Goal: Task Accomplishment & Management: Use online tool/utility

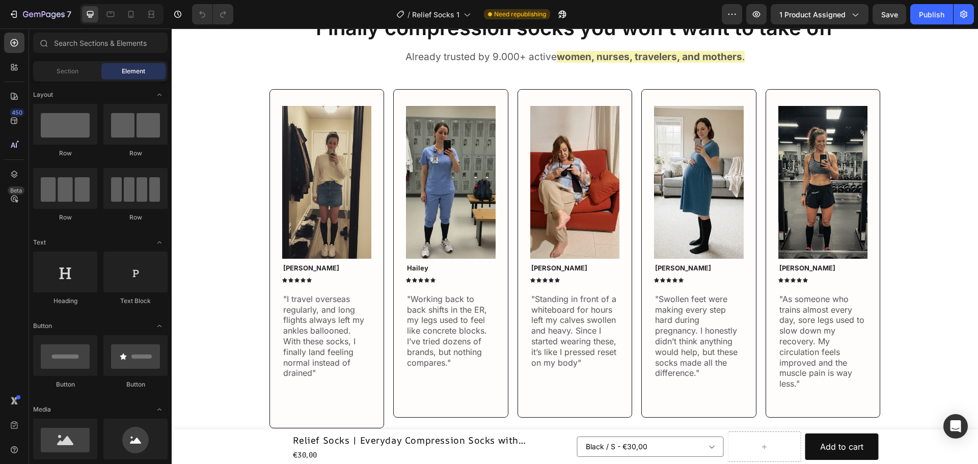
scroll to position [381, 0]
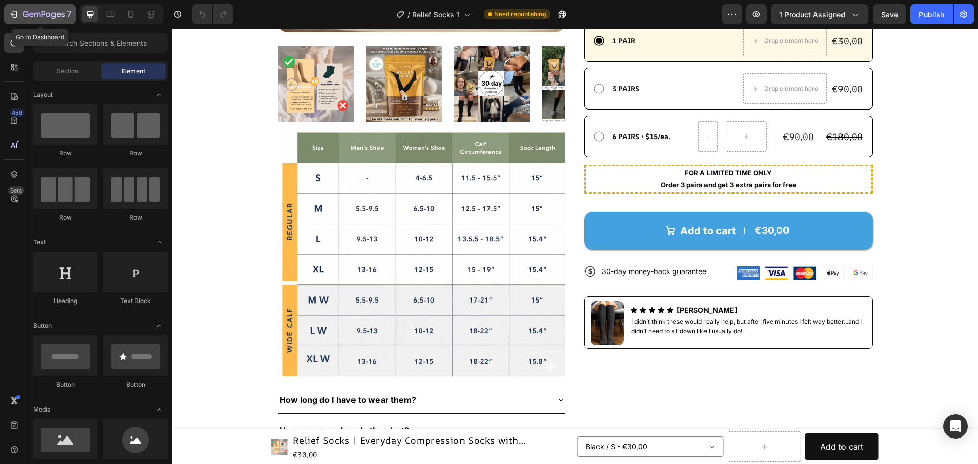
click at [42, 12] on icon "button" at bounding box center [44, 14] width 4 height 6
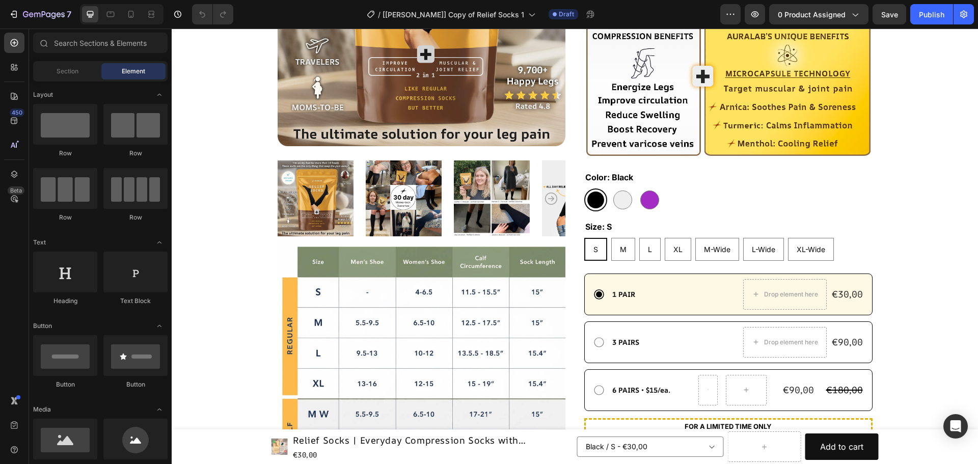
scroll to position [274, 0]
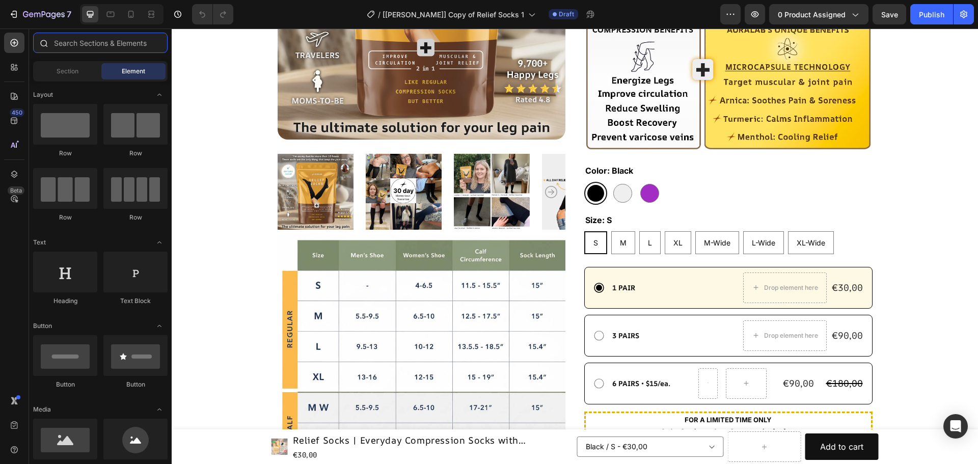
click at [100, 43] on input "text" at bounding box center [100, 43] width 134 height 20
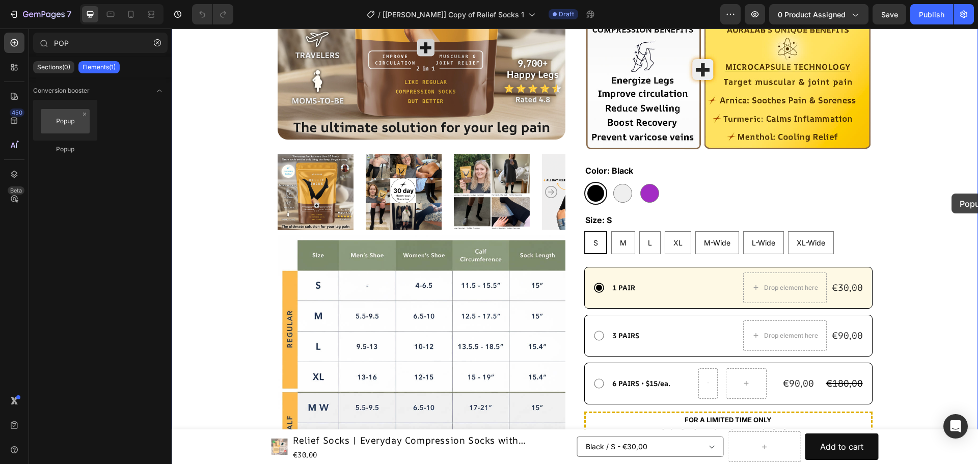
drag, startPoint x: 230, startPoint y: 159, endPoint x: 951, endPoint y: 194, distance: 722.0
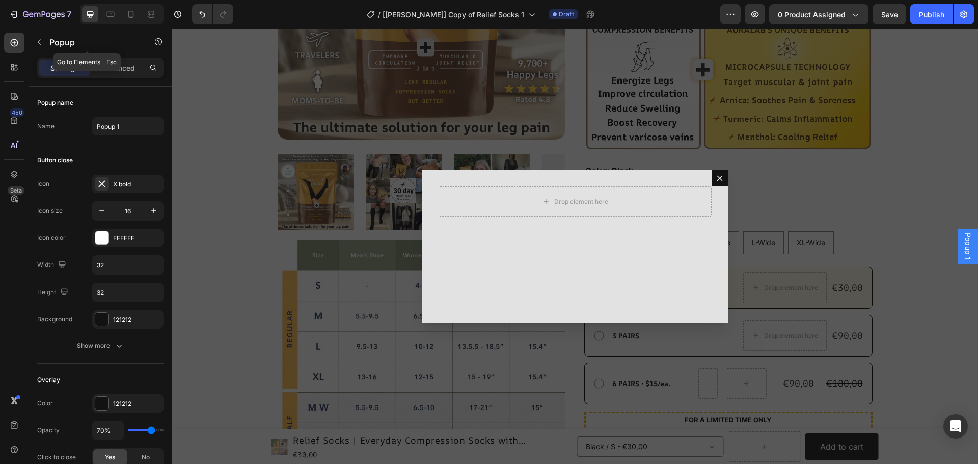
click at [41, 40] on icon "button" at bounding box center [39, 42] width 8 height 8
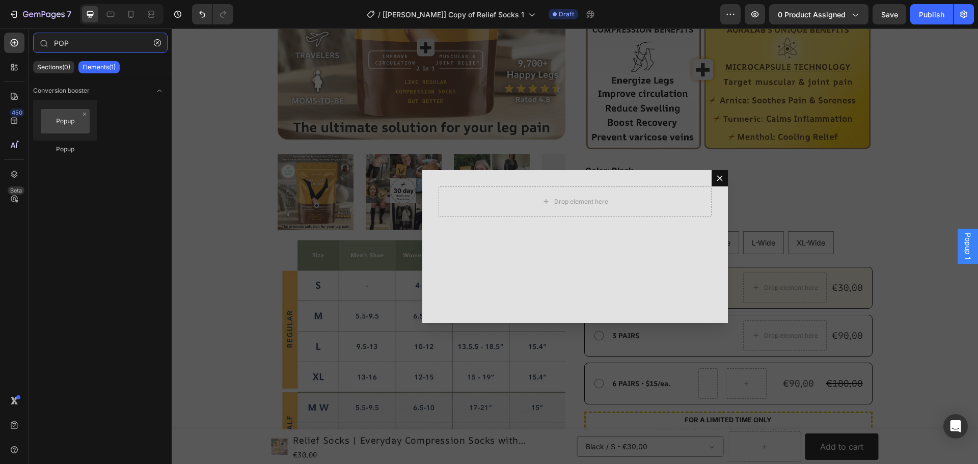
drag, startPoint x: 77, startPoint y: 45, endPoint x: 25, endPoint y: 43, distance: 52.0
click at [26, 43] on div "450 Beta POP Sections(0) Elements(1) We couldn’t find any matches for “POP” Sug…" at bounding box center [86, 246] width 172 height 435
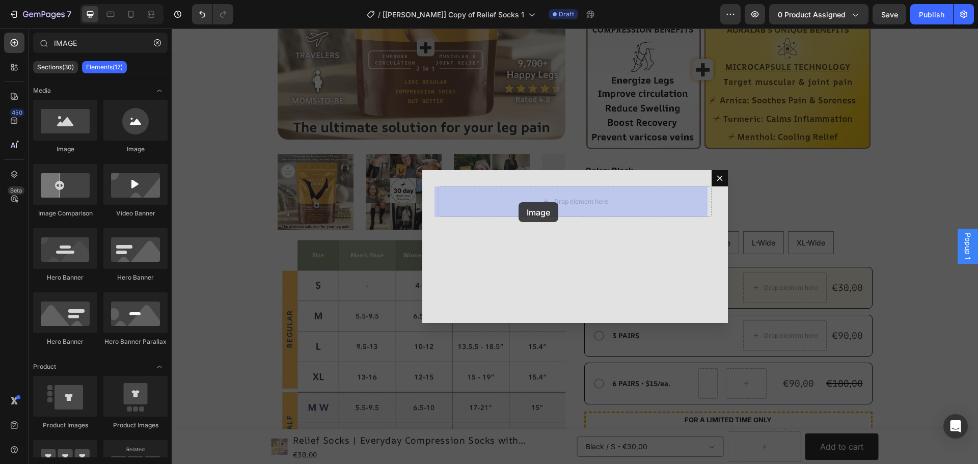
drag, startPoint x: 303, startPoint y: 162, endPoint x: 518, endPoint y: 202, distance: 219.6
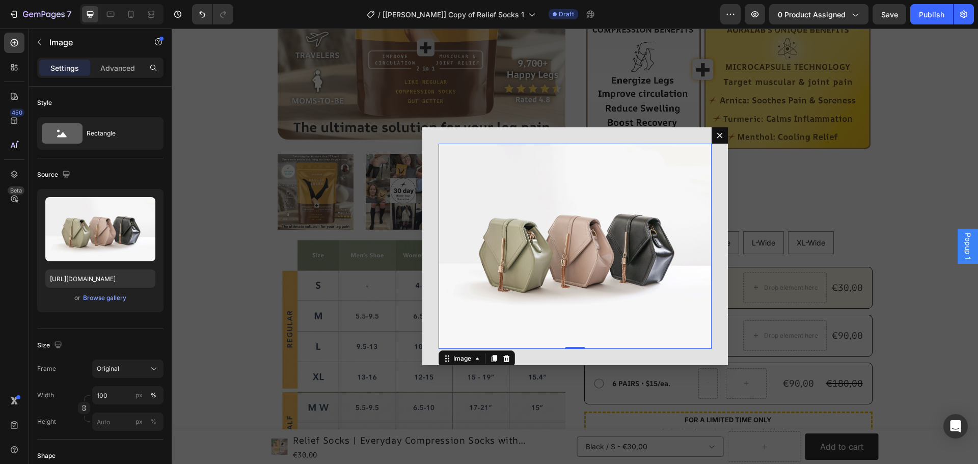
click at [752, 163] on div "Backdrop" at bounding box center [575, 246] width 806 height 435
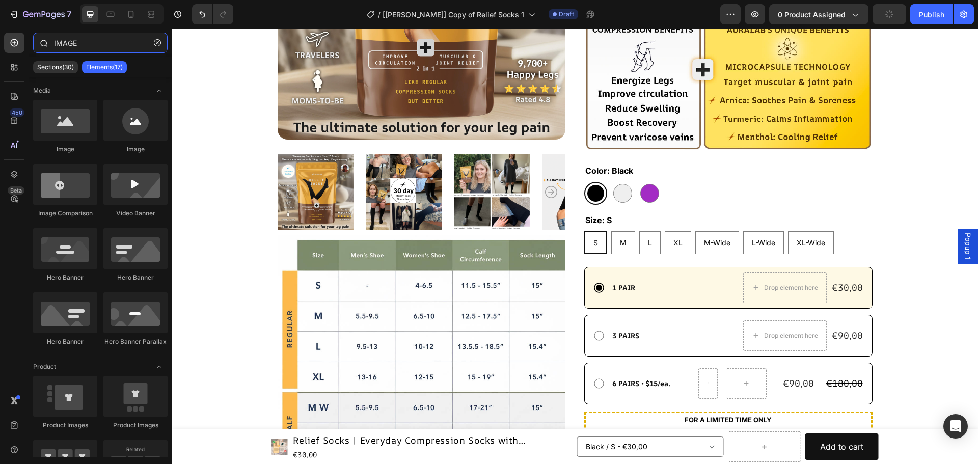
drag, startPoint x: 87, startPoint y: 44, endPoint x: 41, endPoint y: 42, distance: 45.9
click at [41, 42] on div "IMAGE" at bounding box center [100, 45] width 143 height 24
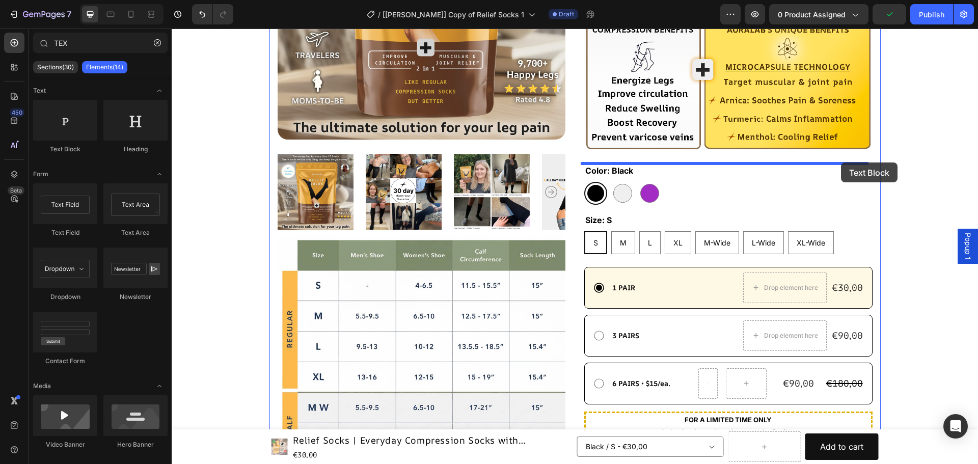
drag, startPoint x: 249, startPoint y: 148, endPoint x: 841, endPoint y: 162, distance: 592.5
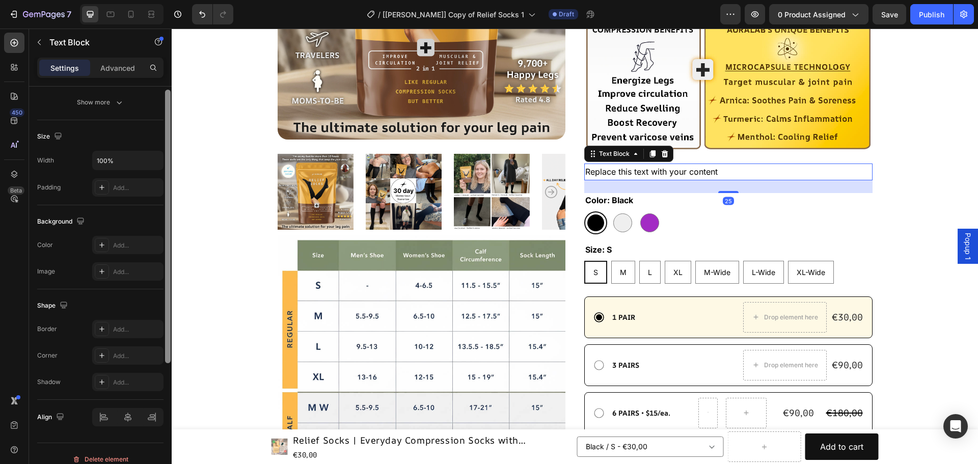
drag, startPoint x: 168, startPoint y: 140, endPoint x: 167, endPoint y: 267, distance: 127.8
click at [167, 267] on div at bounding box center [168, 227] width 6 height 274
click at [654, 171] on div "Replace this text with your content" at bounding box center [728, 171] width 288 height 17
click at [654, 171] on p "Replace this text with your content" at bounding box center [728, 172] width 286 height 15
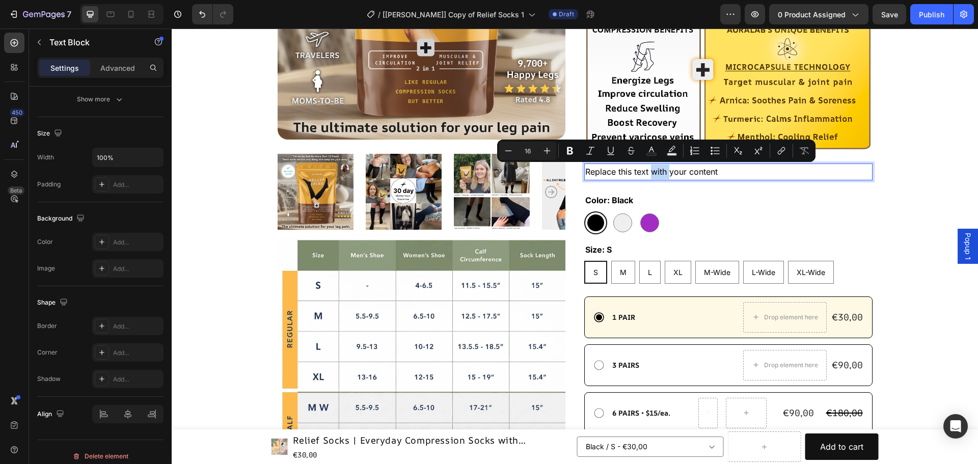
click at [746, 171] on p "Replace this text with your content" at bounding box center [728, 172] width 286 height 15
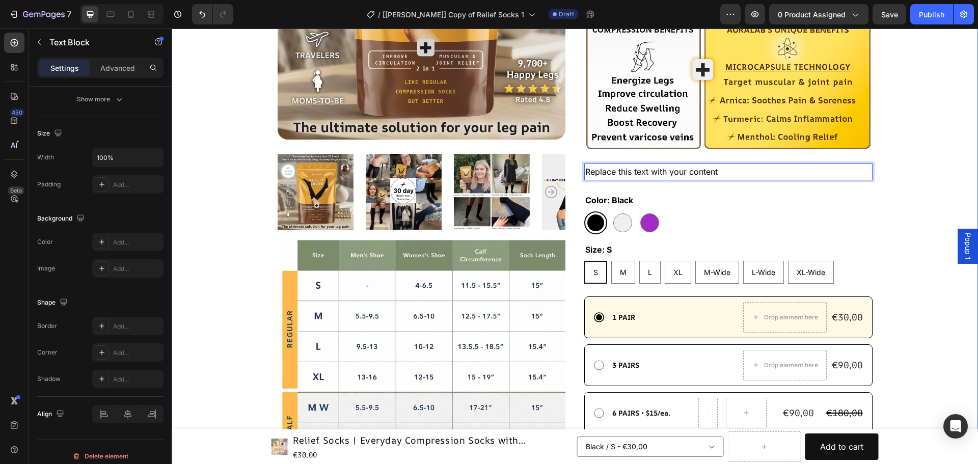
click at [911, 160] on div ""Compression socks that don’t just stop at circulation but also kill muscle and…" at bounding box center [574, 228] width 725 height 845
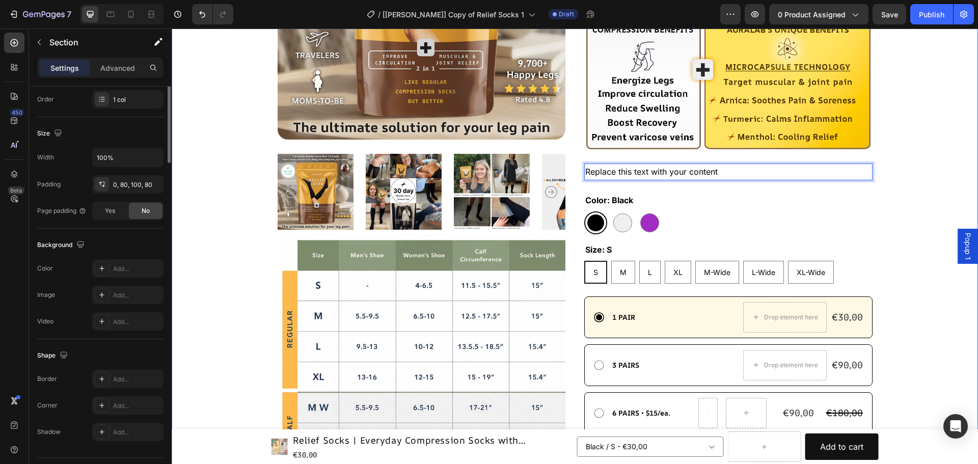
scroll to position [0, 0]
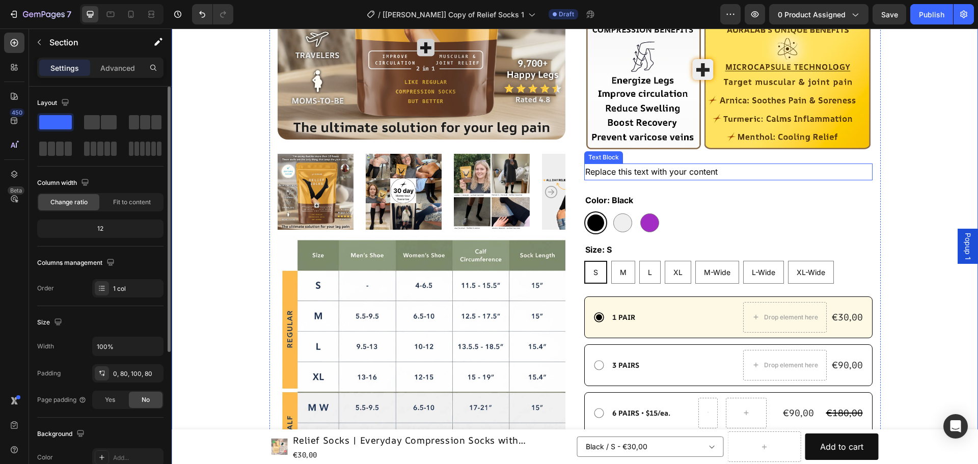
click at [645, 170] on p "Replace this text with your content" at bounding box center [728, 172] width 286 height 15
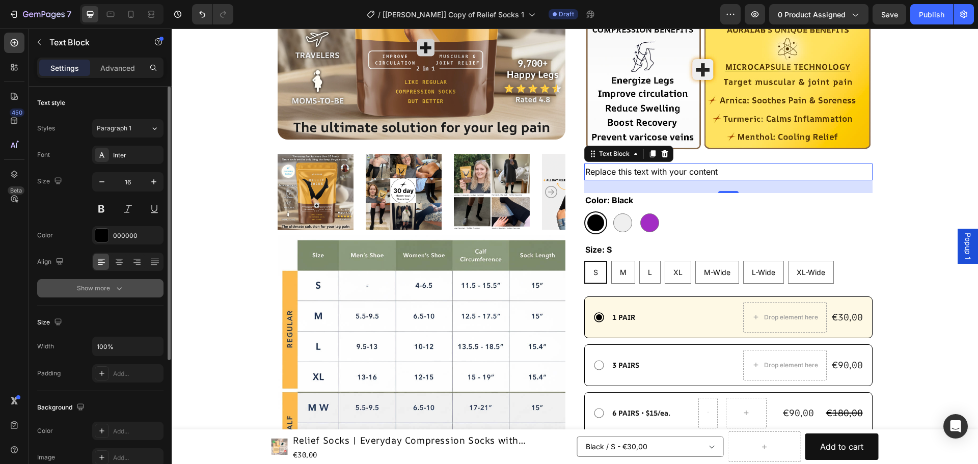
click at [119, 288] on icon "button" at bounding box center [119, 288] width 10 height 10
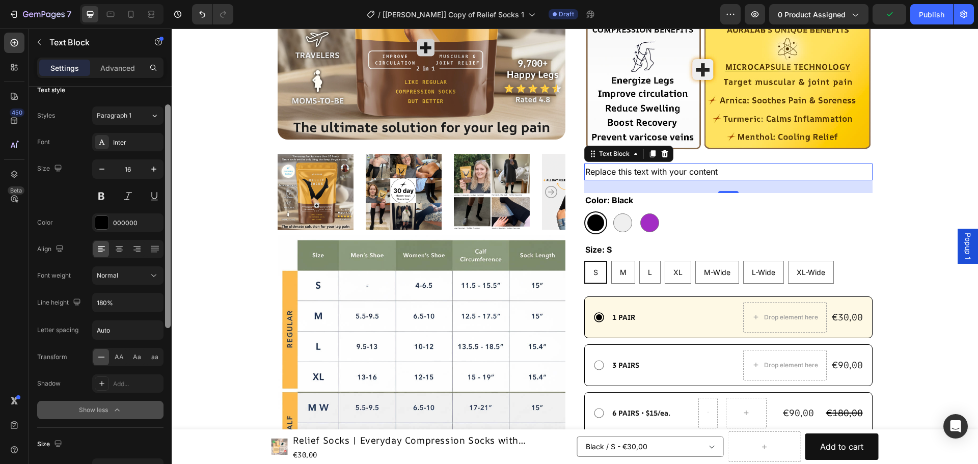
scroll to position [6, 0]
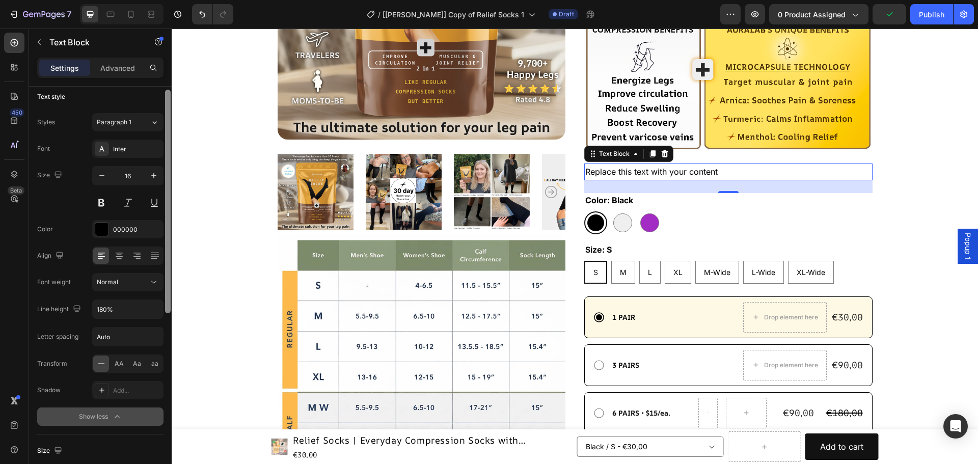
click at [165, 343] on div at bounding box center [168, 290] width 8 height 406
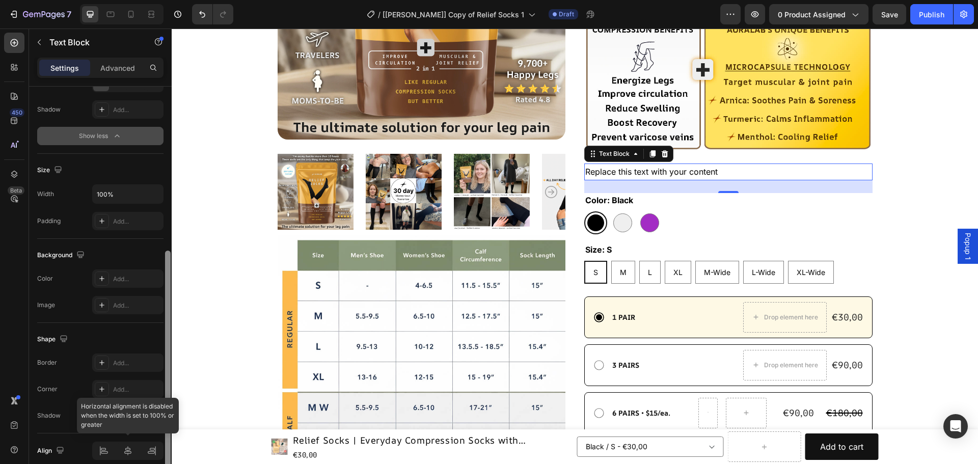
scroll to position [297, 0]
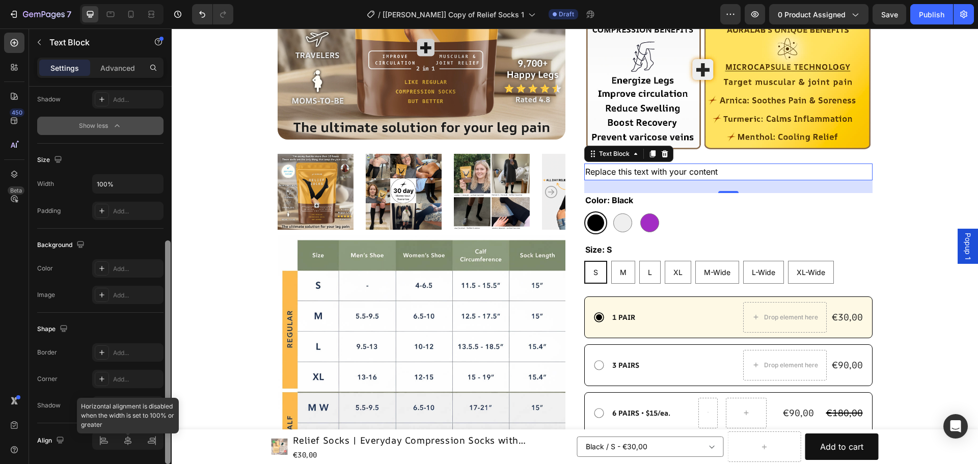
drag, startPoint x: 166, startPoint y: 298, endPoint x: 162, endPoint y: 459, distance: 160.5
click at [162, 459] on div "Text style Styles Paragraph 1 Font Inter Size 16 Color 000000 Align Font weight…" at bounding box center [100, 290] width 143 height 406
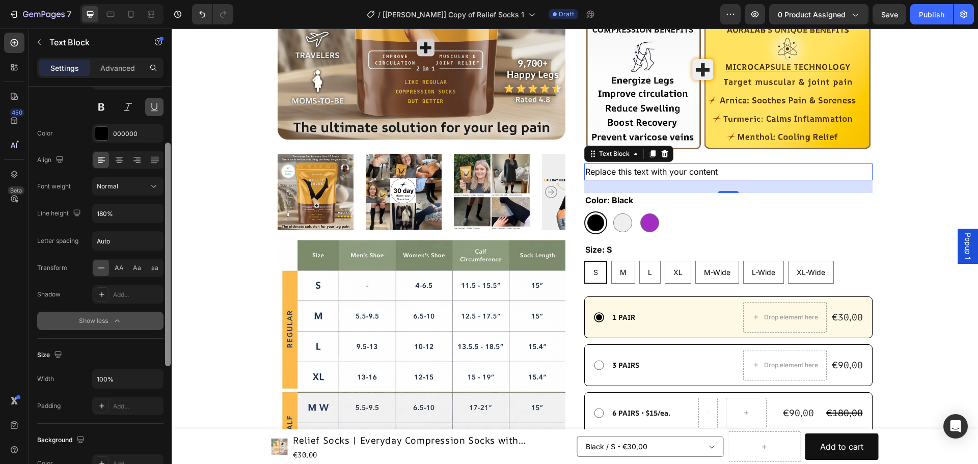
scroll to position [0, 0]
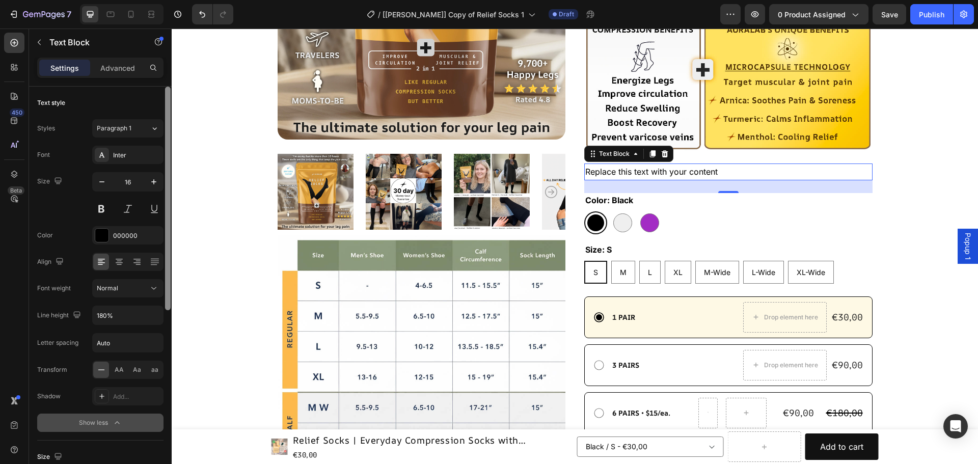
drag, startPoint x: 166, startPoint y: 380, endPoint x: 164, endPoint y: 178, distance: 202.2
click at [164, 178] on div at bounding box center [168, 290] width 8 height 406
click at [706, 158] on div "Icon Icon Icon Icon Icon Icon List 9,700+ Happy Customers Text Block Row Relief…" at bounding box center [728, 247] width 288 height 791
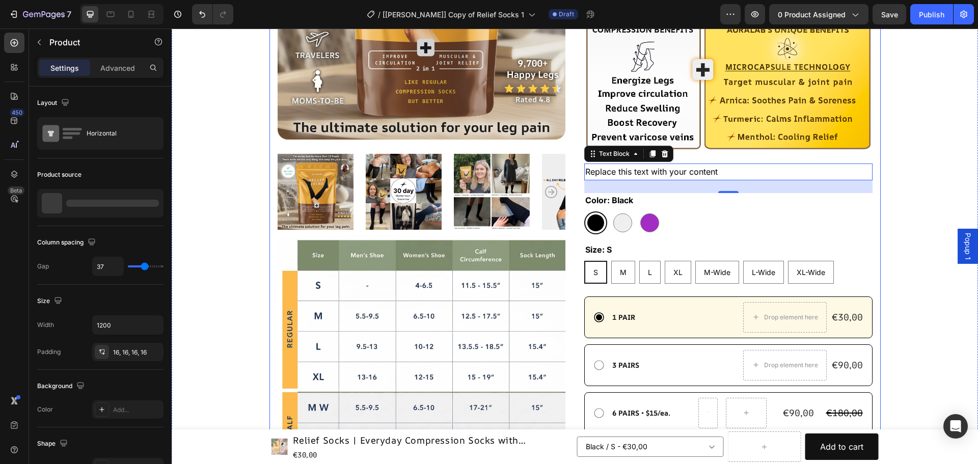
click at [696, 168] on p "Replace this text with your content" at bounding box center [728, 172] width 286 height 15
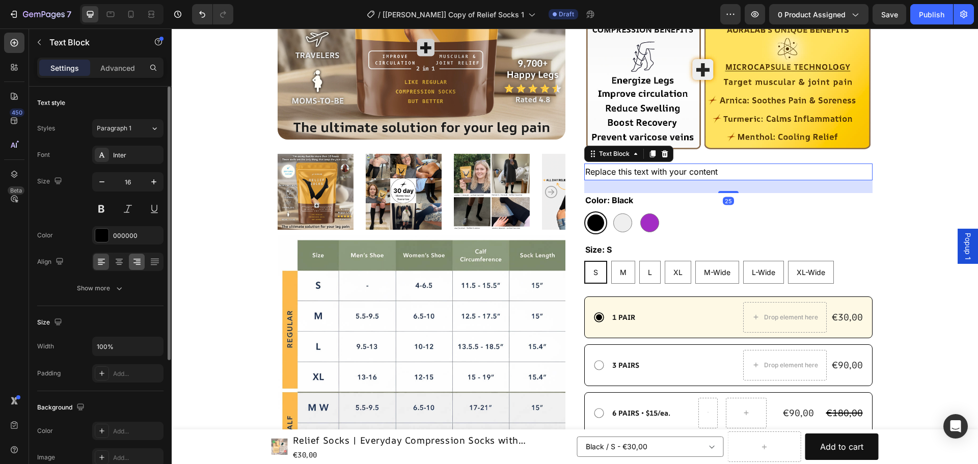
click at [132, 260] on icon at bounding box center [137, 262] width 10 height 10
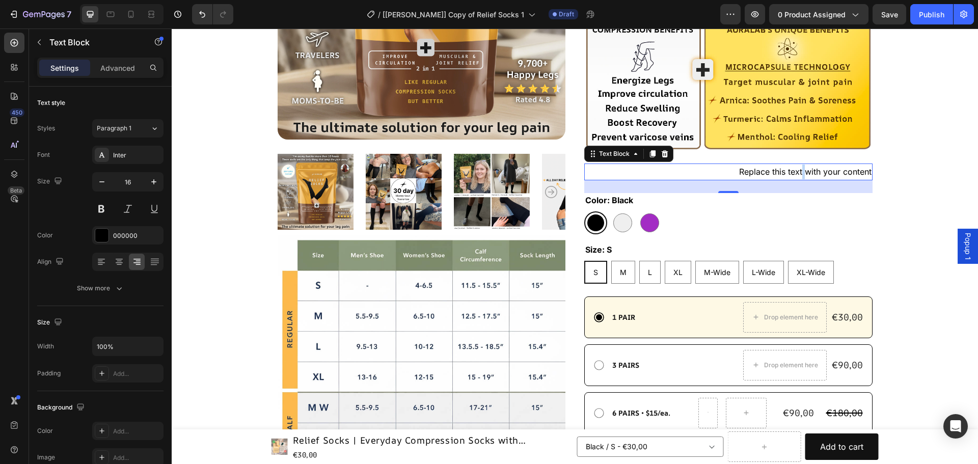
click at [797, 169] on p "Replace this text with your content" at bounding box center [728, 172] width 286 height 15
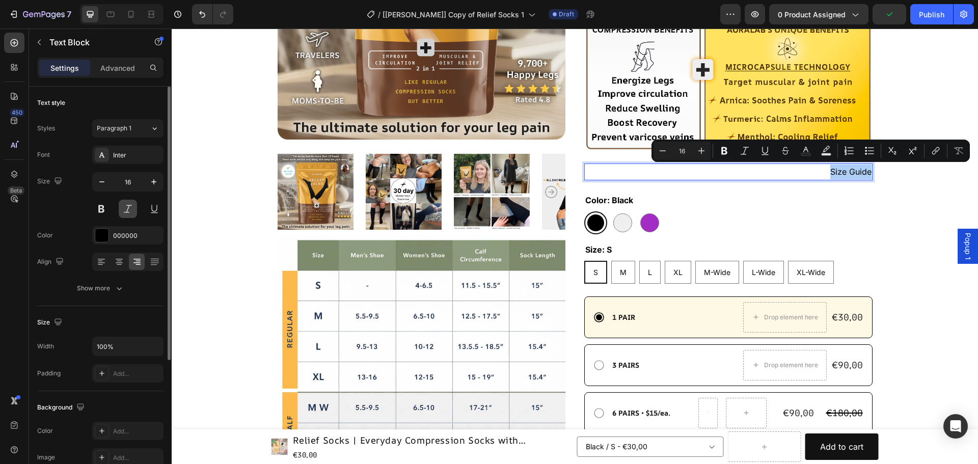
click at [129, 208] on button at bounding box center [128, 209] width 18 height 18
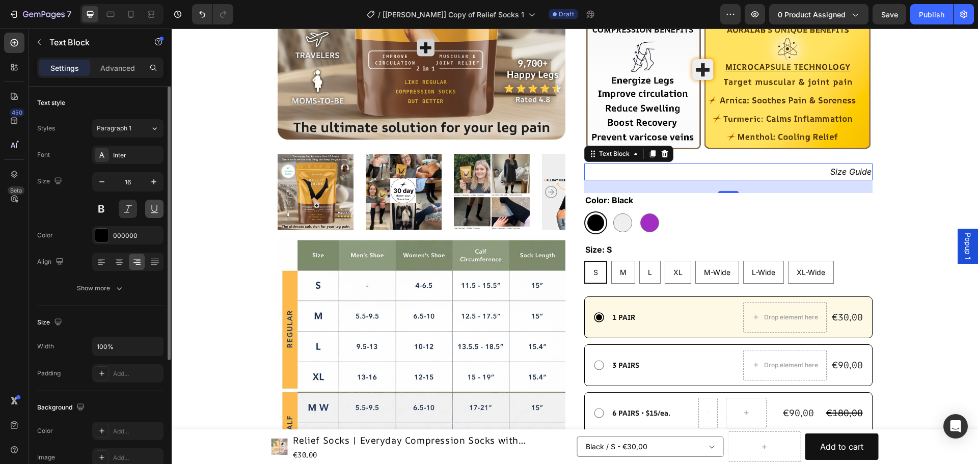
click at [153, 210] on button at bounding box center [154, 209] width 18 height 18
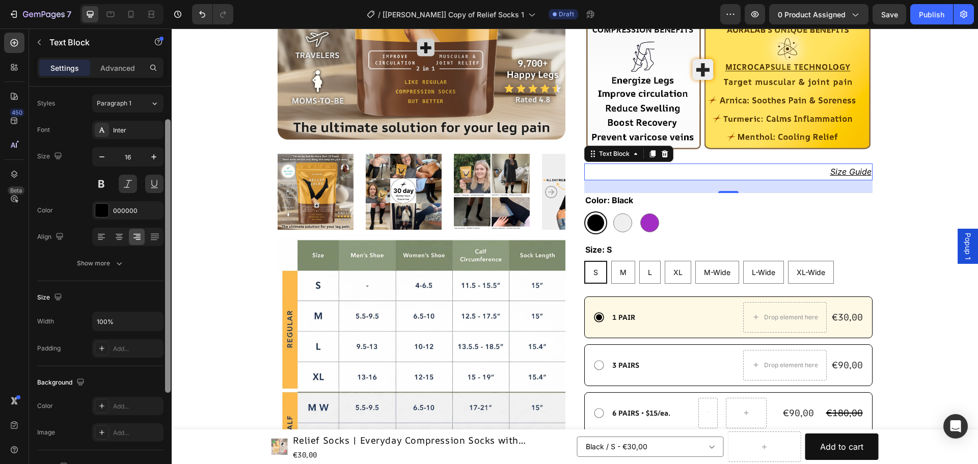
scroll to position [39, 0]
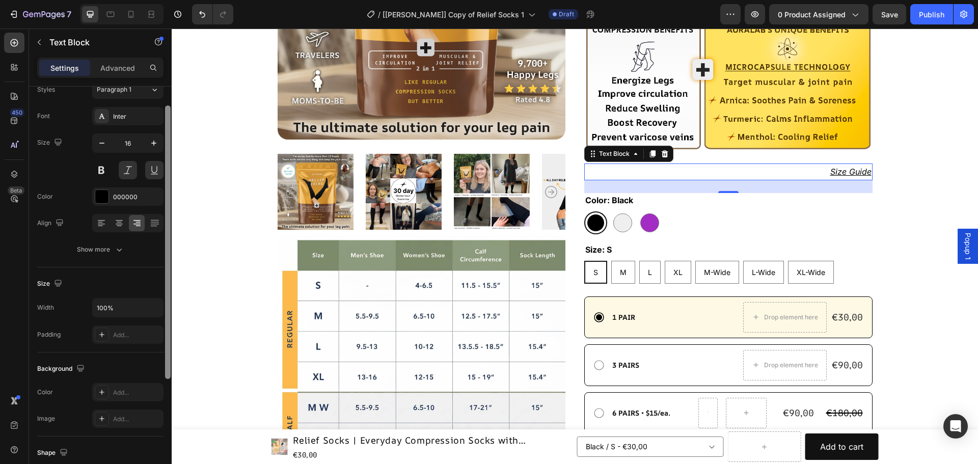
drag, startPoint x: 169, startPoint y: 194, endPoint x: 168, endPoint y: 220, distance: 26.0
click at [168, 220] on div at bounding box center [168, 242] width 6 height 274
click at [899, 201] on div ""Compression socks that don’t just stop at circulation but also kill muscle and…" at bounding box center [574, 228] width 725 height 845
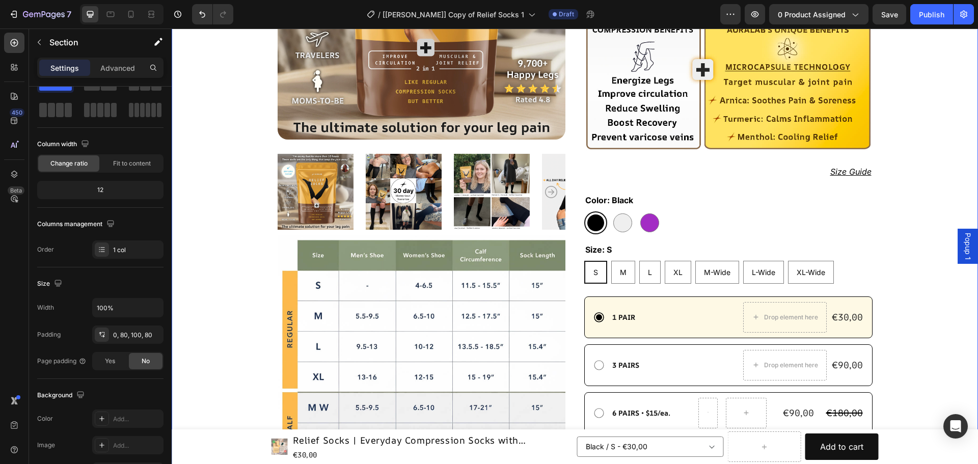
scroll to position [0, 0]
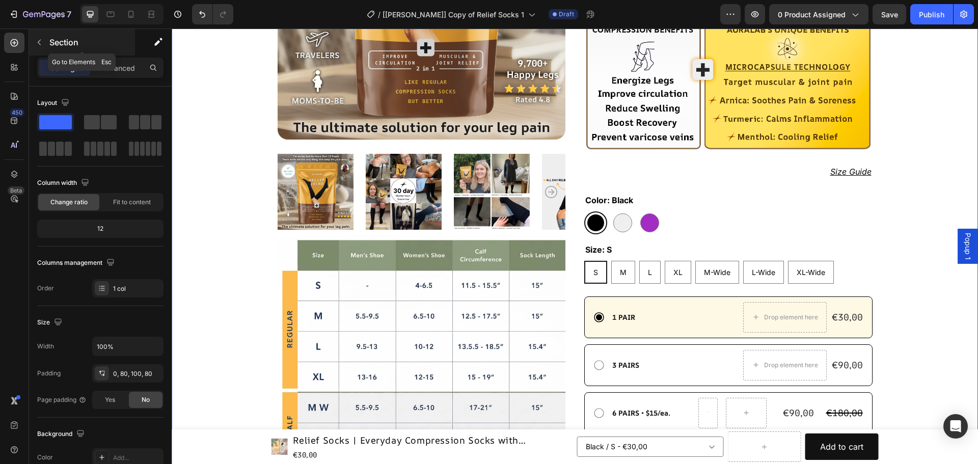
click at [38, 40] on icon "button" at bounding box center [39, 42] width 8 height 8
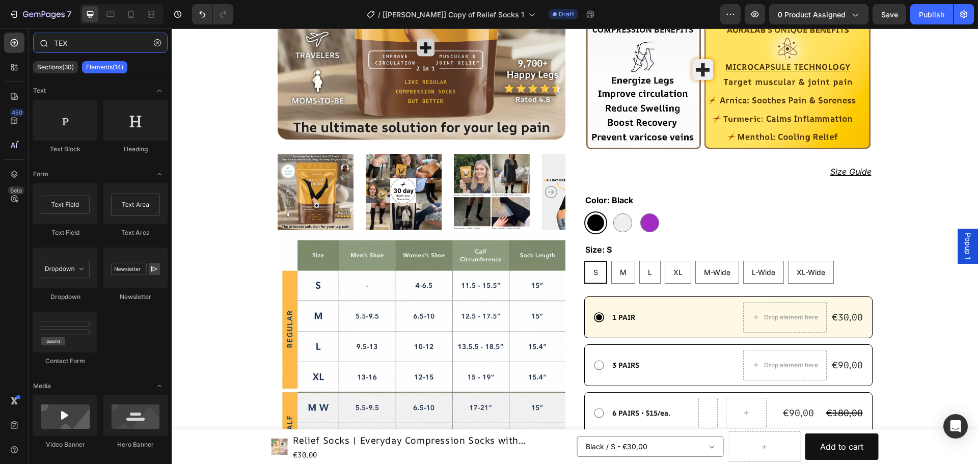
click at [68, 42] on input "TEX" at bounding box center [100, 43] width 134 height 20
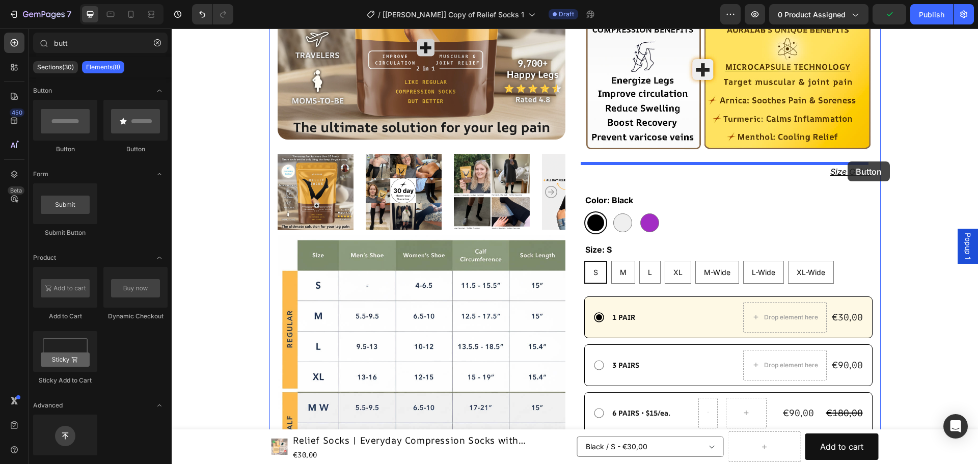
drag, startPoint x: 304, startPoint y: 158, endPoint x: 848, endPoint y: 161, distance: 543.5
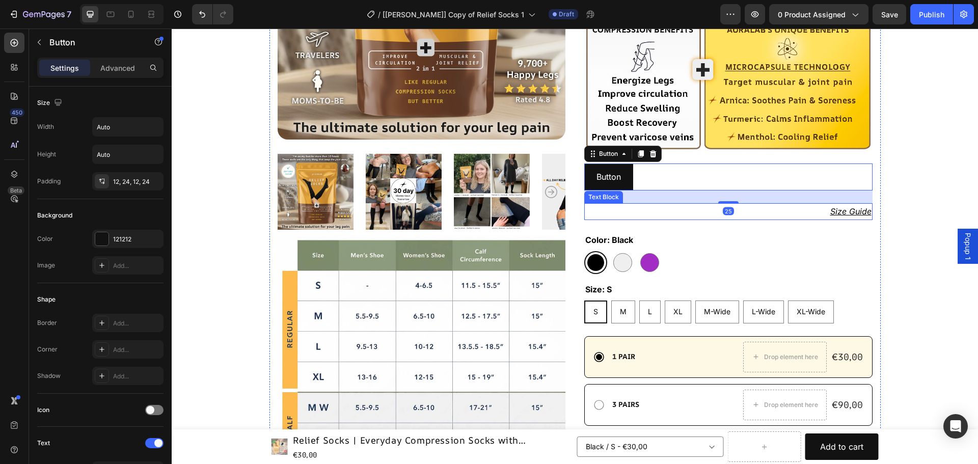
click at [837, 206] on p "Size Guide" at bounding box center [728, 211] width 286 height 15
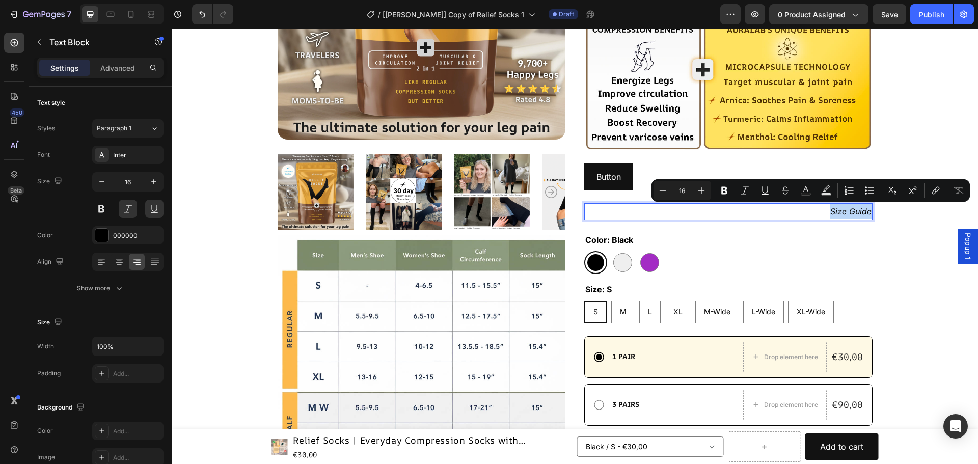
click at [693, 213] on p "Size Guide" at bounding box center [728, 211] width 286 height 15
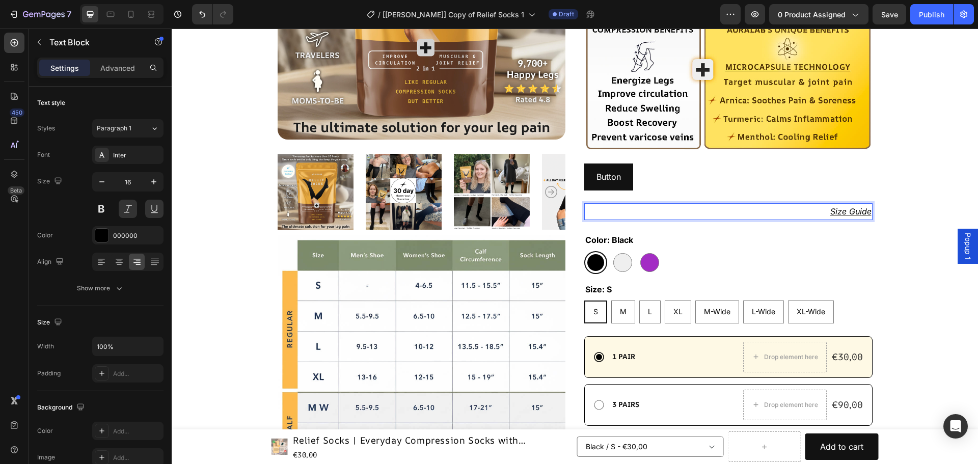
click at [687, 228] on div "Icon Icon Icon Icon Icon Icon List 9,700+ Happy Customers Text Block Row Relief…" at bounding box center [728, 252] width 288 height 800
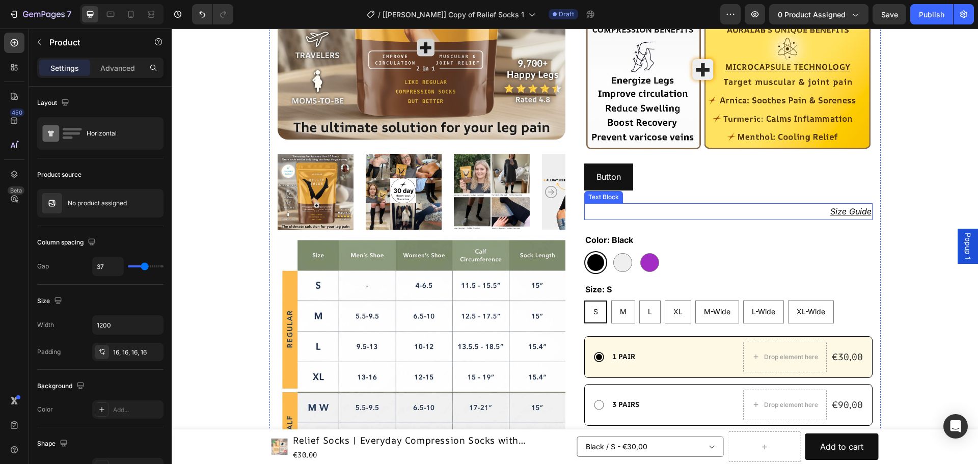
click at [683, 210] on p "Size Guide" at bounding box center [728, 211] width 286 height 15
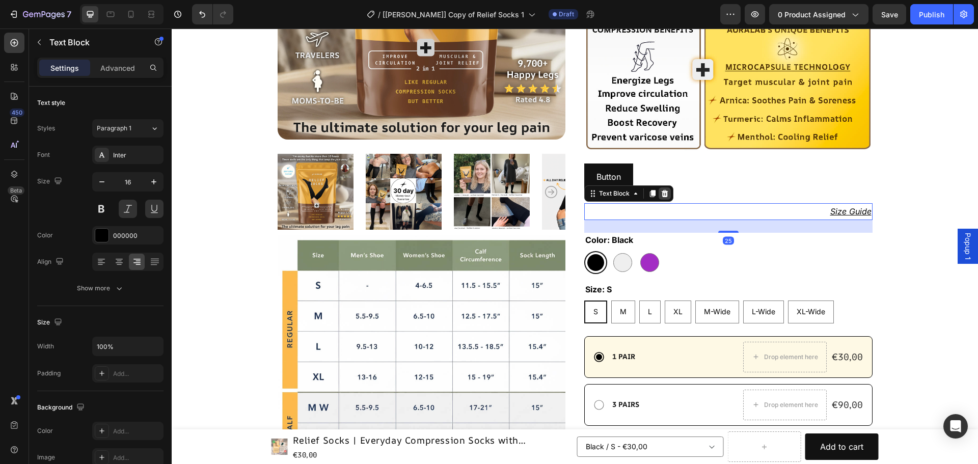
click at [662, 193] on icon at bounding box center [665, 193] width 7 height 7
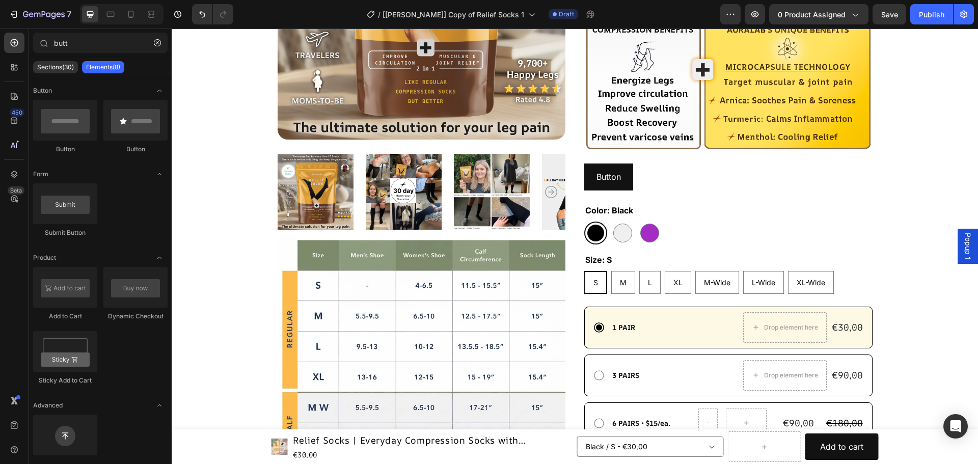
click at [963, 250] on span "Popup 1" at bounding box center [968, 246] width 10 height 27
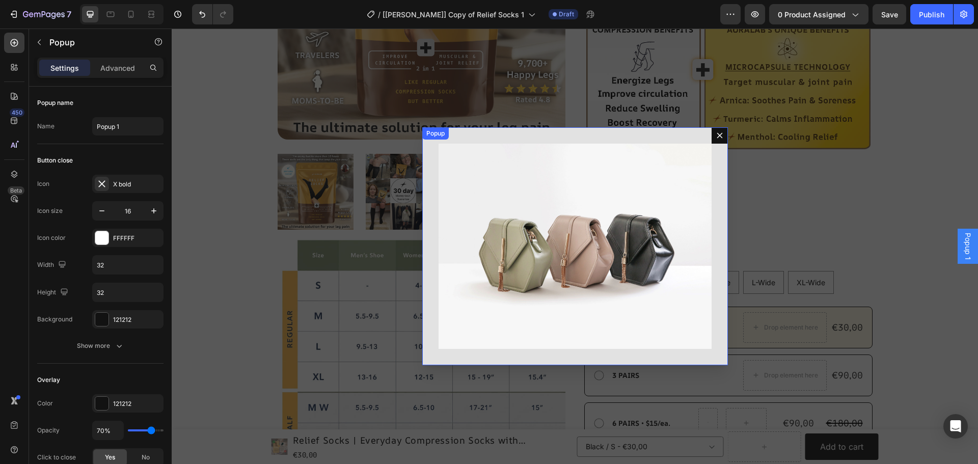
click at [456, 135] on div "Image Popup 0" at bounding box center [575, 245] width 306 height 237
click at [479, 139] on icon "Dialog content" at bounding box center [482, 137] width 7 height 7
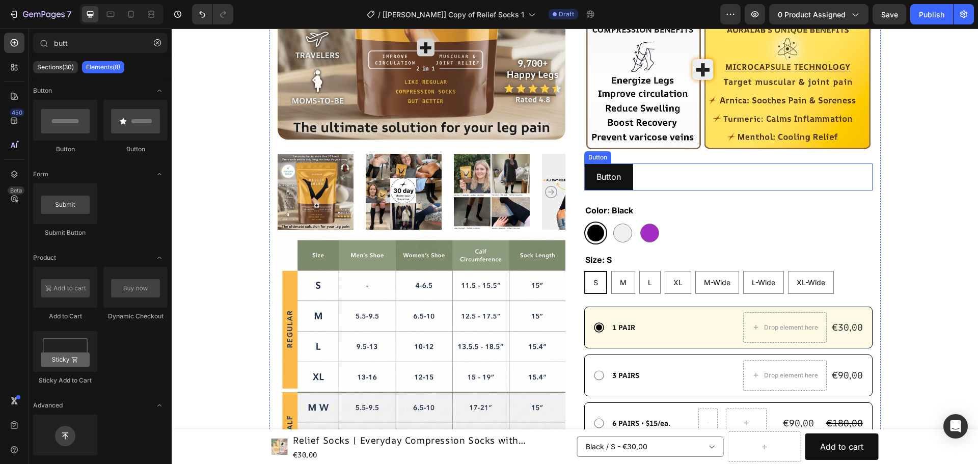
click at [646, 171] on div "Button Button" at bounding box center [728, 176] width 288 height 27
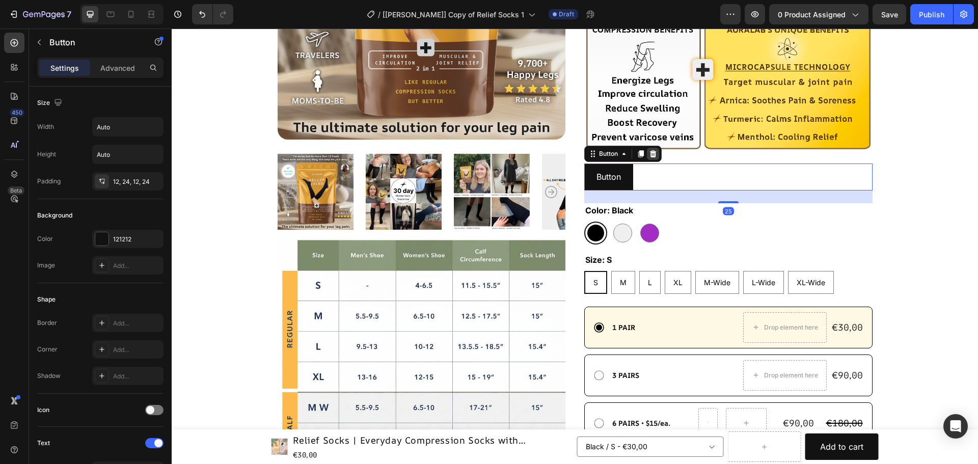
click at [651, 154] on icon at bounding box center [653, 153] width 7 height 7
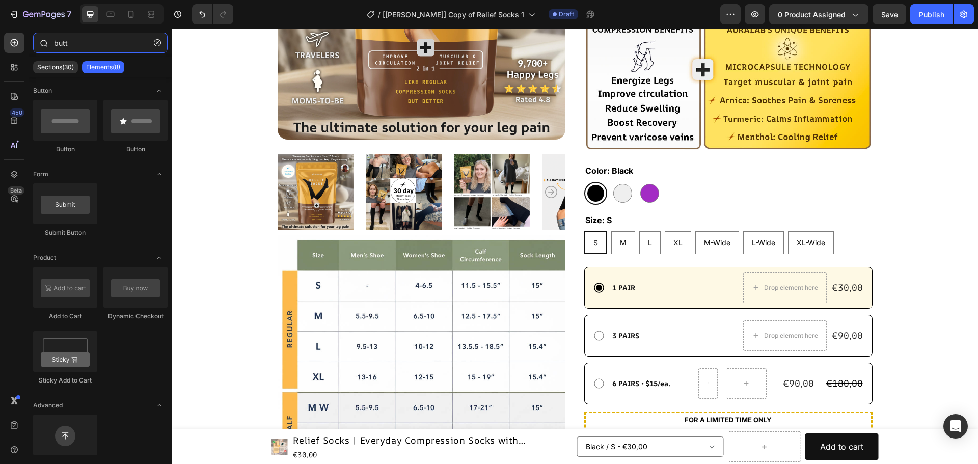
click at [92, 45] on input "butt" at bounding box center [100, 43] width 134 height 20
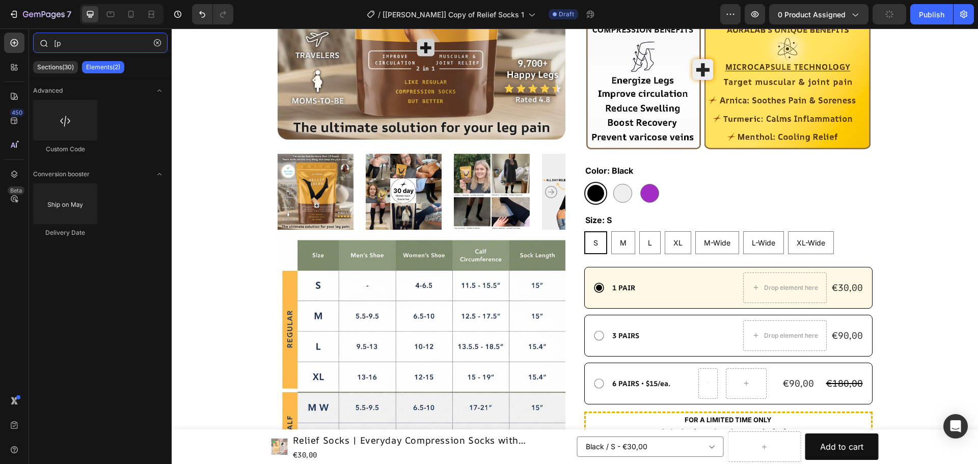
type input "["
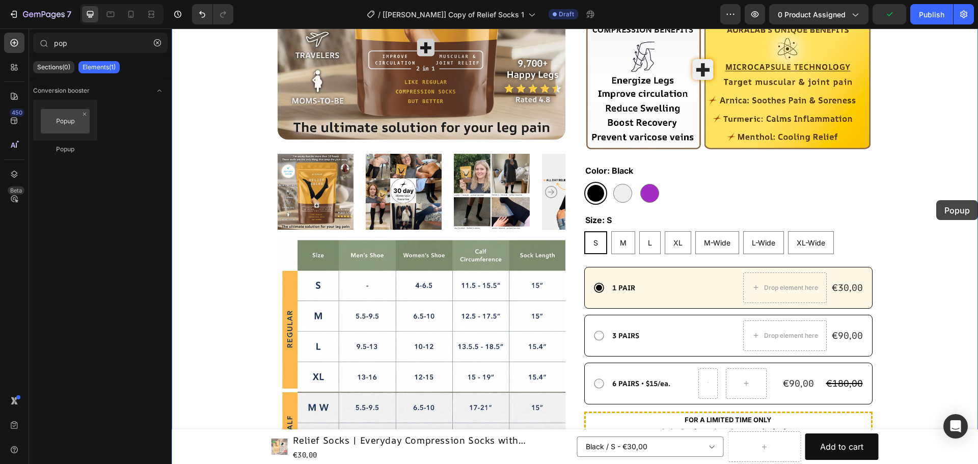
drag, startPoint x: 240, startPoint y: 155, endPoint x: 937, endPoint y: 200, distance: 698.2
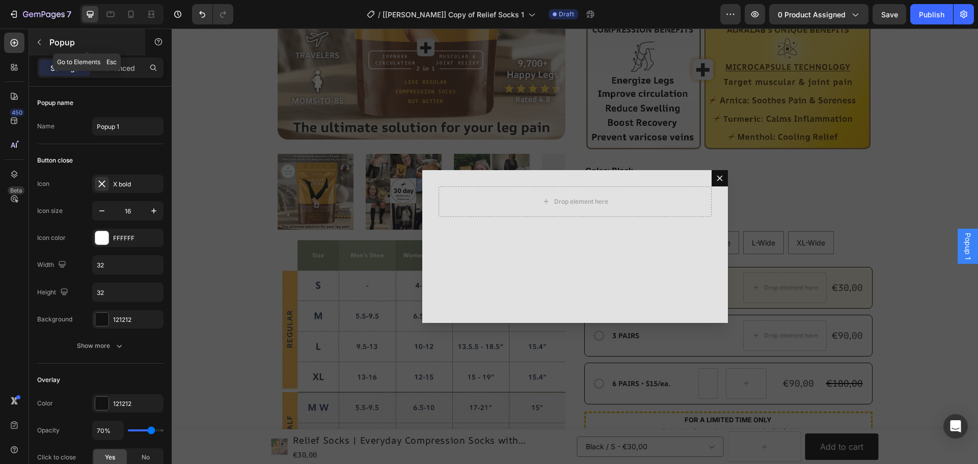
click at [68, 39] on p "Popup" at bounding box center [92, 42] width 87 height 12
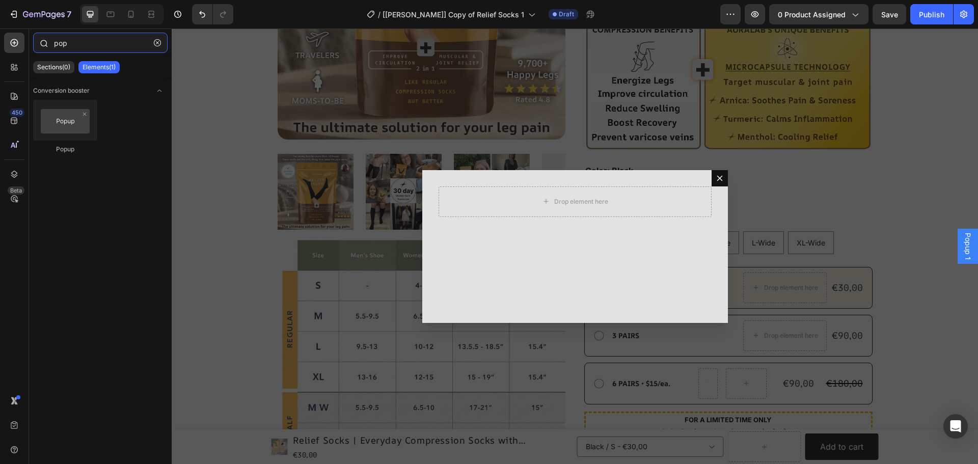
click at [77, 42] on input "pop" at bounding box center [100, 43] width 134 height 20
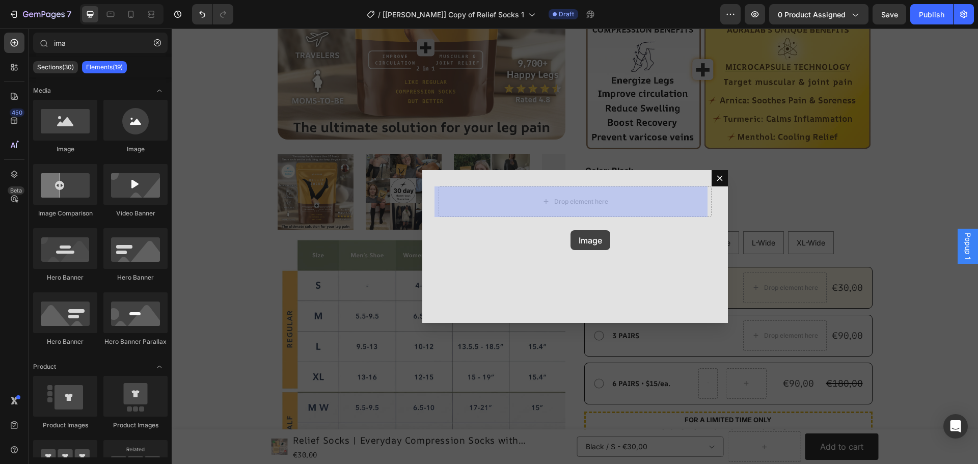
drag, startPoint x: 257, startPoint y: 162, endPoint x: 571, endPoint y: 221, distance: 320.2
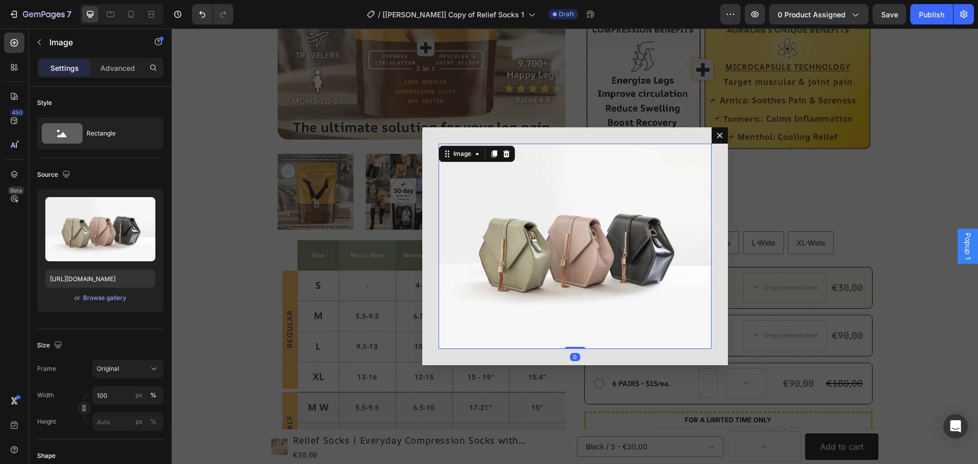
click at [781, 165] on div "Backdrop" at bounding box center [575, 246] width 806 height 435
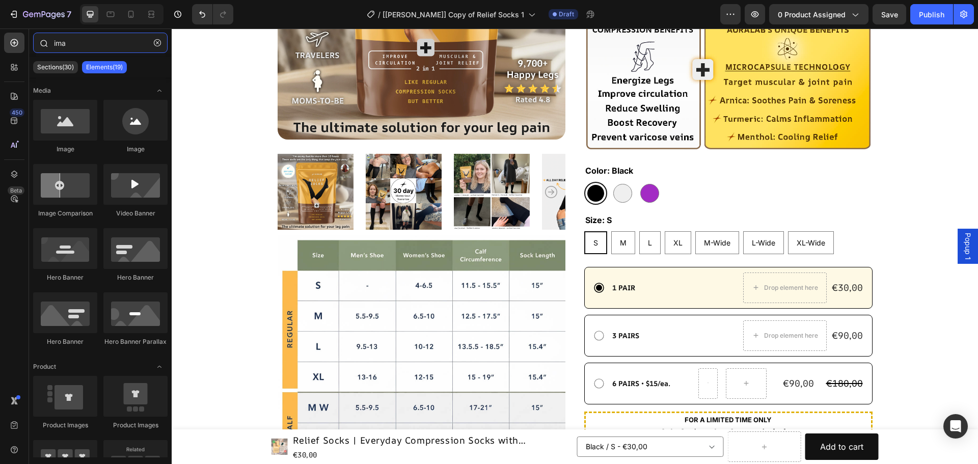
click at [63, 43] on input "ima" at bounding box center [100, 43] width 134 height 20
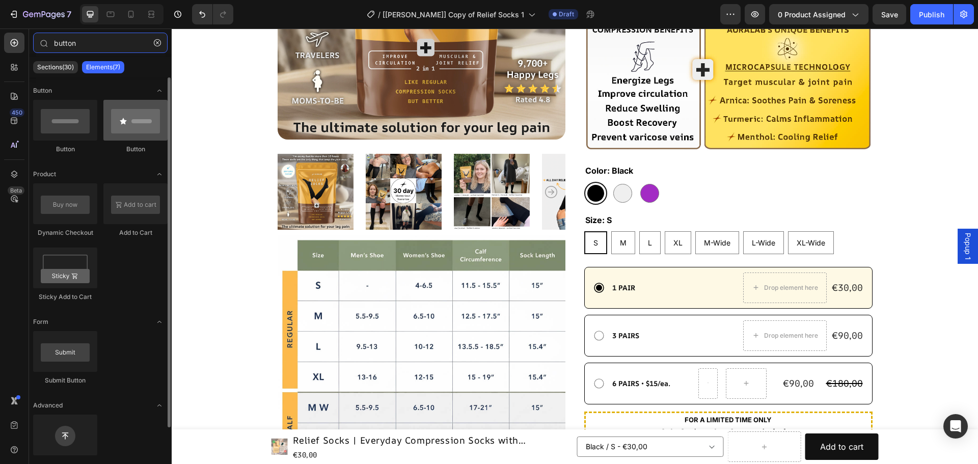
type input "button"
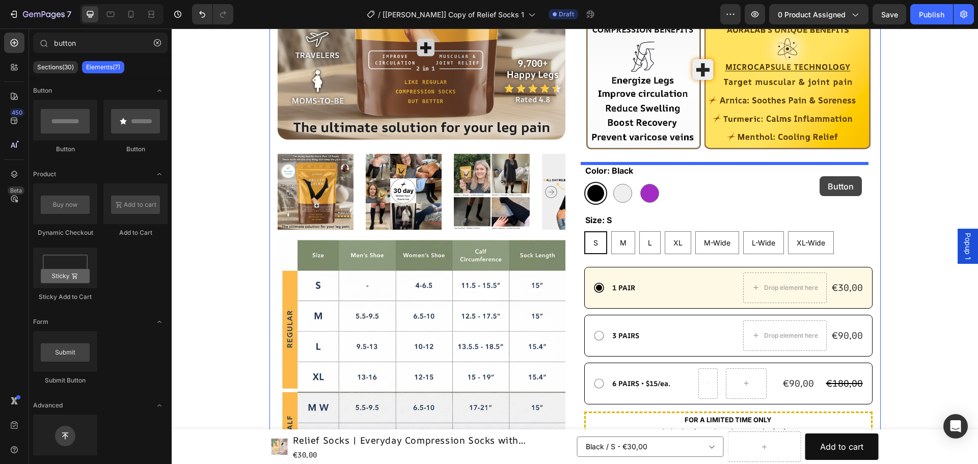
drag, startPoint x: 322, startPoint y: 160, endPoint x: 831, endPoint y: 170, distance: 508.4
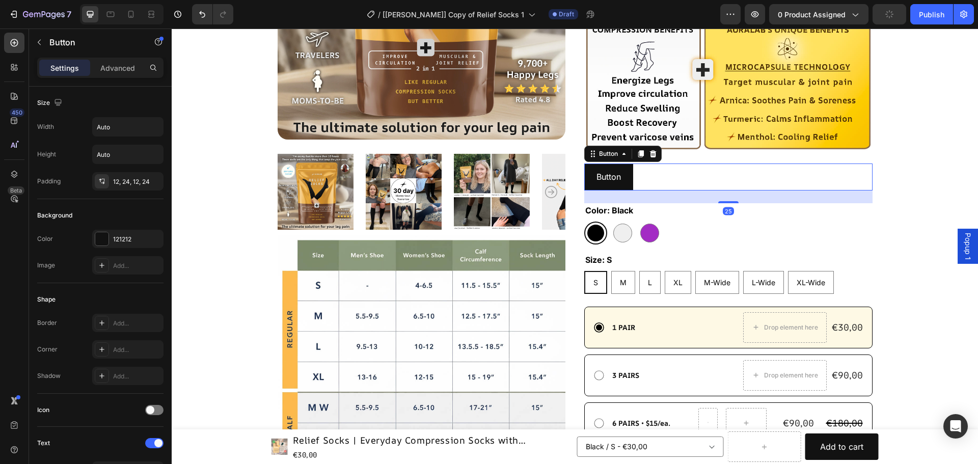
click at [772, 175] on div "Button Button 25" at bounding box center [728, 176] width 288 height 27
click at [611, 172] on p "Button" at bounding box center [608, 177] width 24 height 15
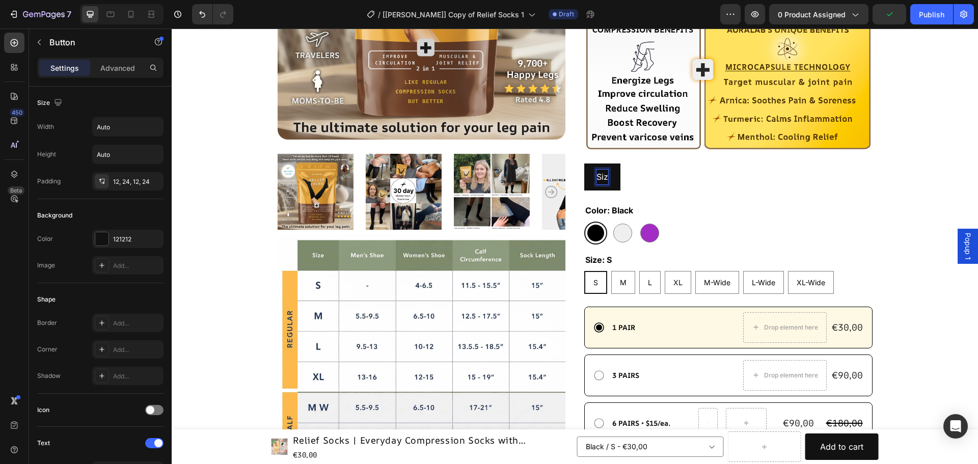
click at [584, 163] on button "Siz" at bounding box center [602, 176] width 36 height 27
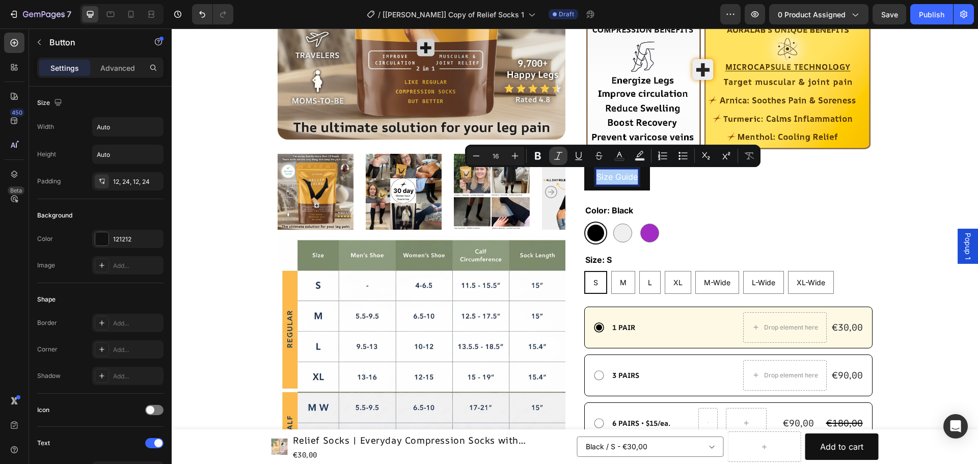
click at [560, 157] on icon "Editor contextual toolbar" at bounding box center [558, 156] width 10 height 10
click at [583, 157] on icon "Editor contextual toolbar" at bounding box center [579, 156] width 10 height 10
click at [673, 186] on div "Size Guide Button 25" at bounding box center [728, 176] width 288 height 27
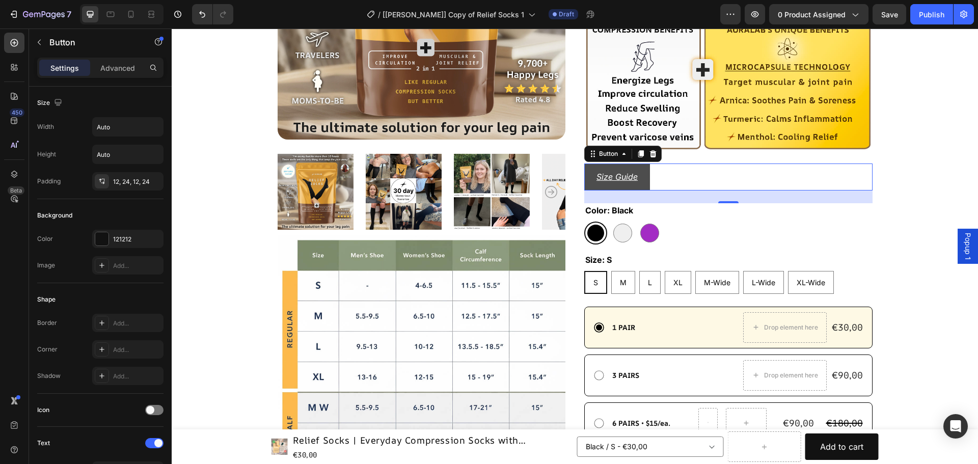
click at [643, 182] on button "Size Guide" at bounding box center [617, 176] width 66 height 27
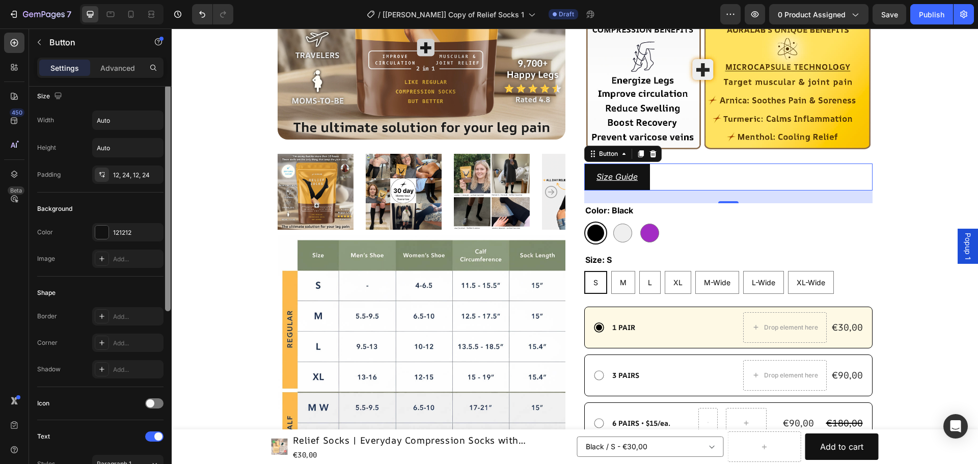
scroll to position [12, 0]
drag, startPoint x: 168, startPoint y: 186, endPoint x: 167, endPoint y: 193, distance: 6.6
click at [167, 193] on div at bounding box center [168, 193] width 6 height 226
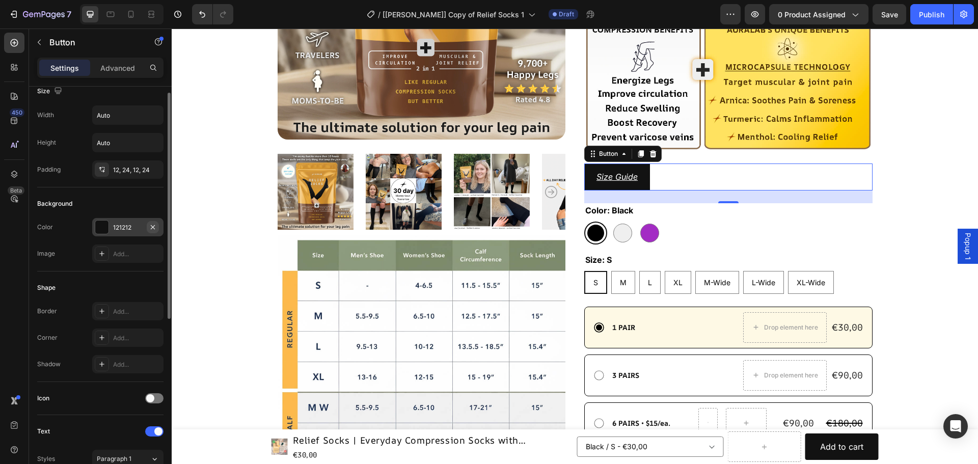
click at [153, 227] on icon "button" at bounding box center [153, 227] width 4 height 4
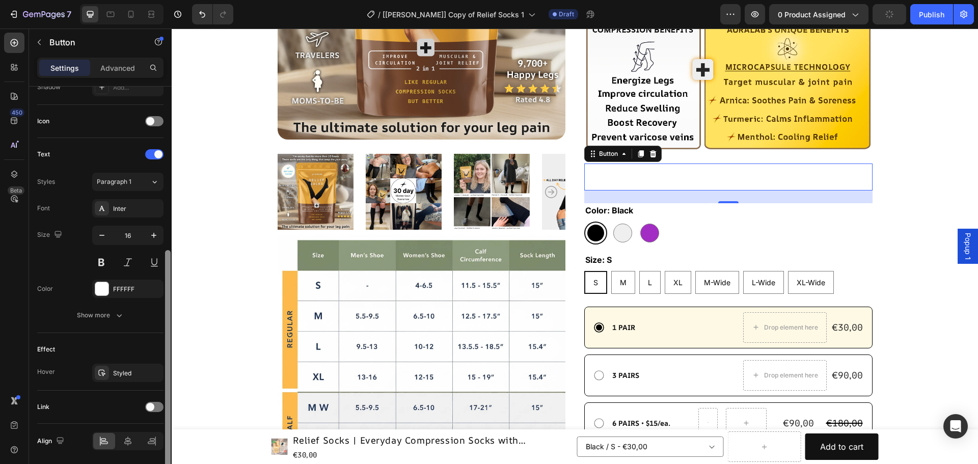
scroll to position [292, 0]
drag, startPoint x: 169, startPoint y: 239, endPoint x: 160, endPoint y: 395, distance: 156.1
click at [160, 395] on div "Size Width Auto Height Auto Padding 12, 24, 12, 24 Background Color Add... Imag…" at bounding box center [100, 290] width 143 height 406
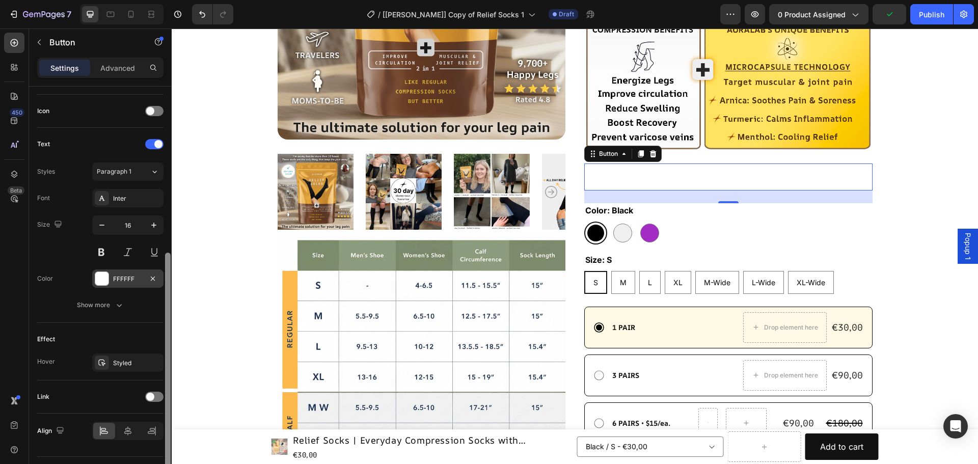
drag, startPoint x: 169, startPoint y: 276, endPoint x: 135, endPoint y: 275, distance: 33.1
click at [169, 280] on div at bounding box center [168, 366] width 6 height 226
click at [125, 274] on div "FFFFFF" at bounding box center [128, 278] width 30 height 9
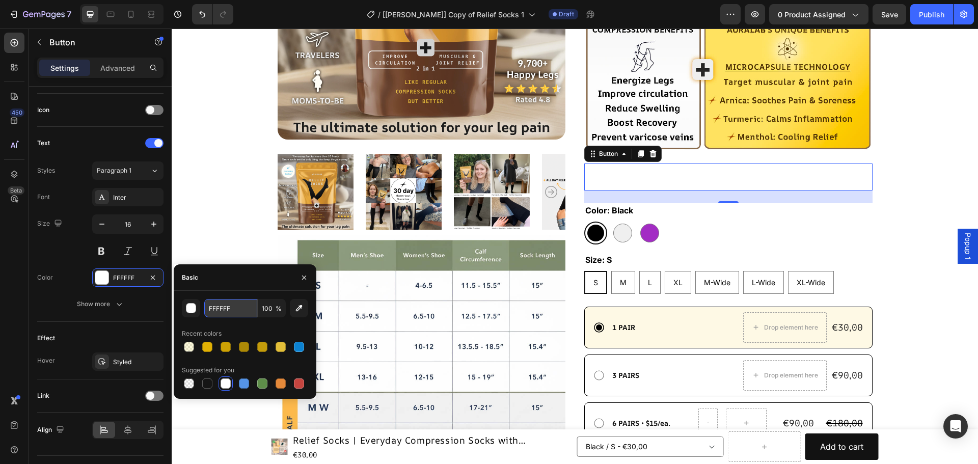
click at [222, 310] on input "FFFFFF" at bounding box center [230, 308] width 53 height 18
click at [189, 306] on div "button" at bounding box center [191, 309] width 10 height 10
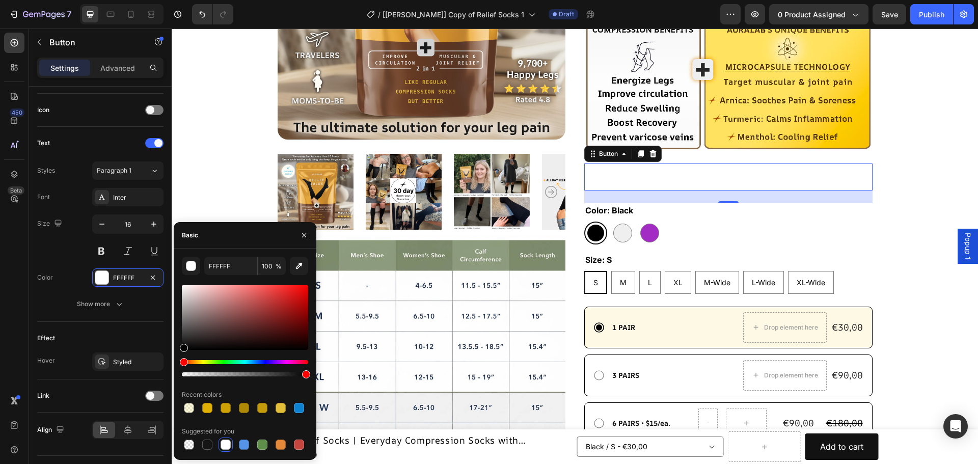
click at [193, 305] on div at bounding box center [245, 317] width 126 height 65
click at [187, 313] on div at bounding box center [245, 317] width 126 height 65
click at [187, 326] on div at bounding box center [245, 317] width 126 height 65
type input "5B5858"
click at [11, 275] on div "450 Beta" at bounding box center [14, 212] width 20 height 358
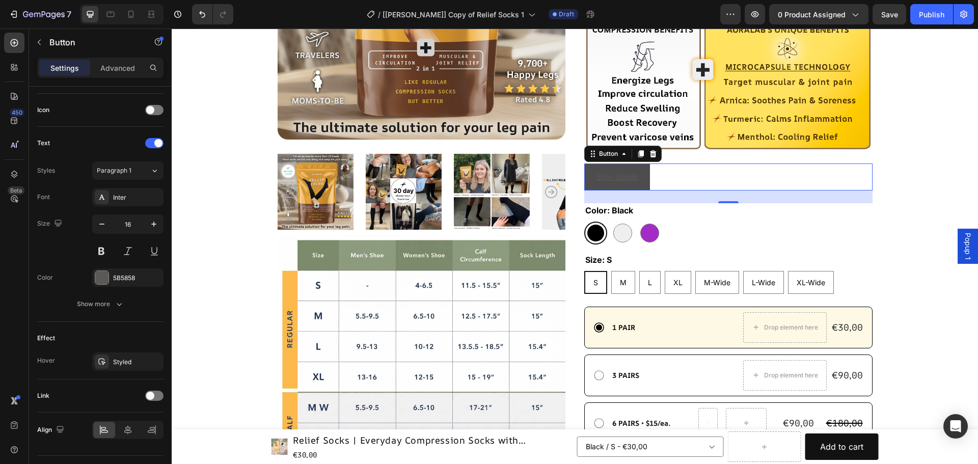
click at [638, 182] on button "Size Guide" at bounding box center [617, 176] width 66 height 27
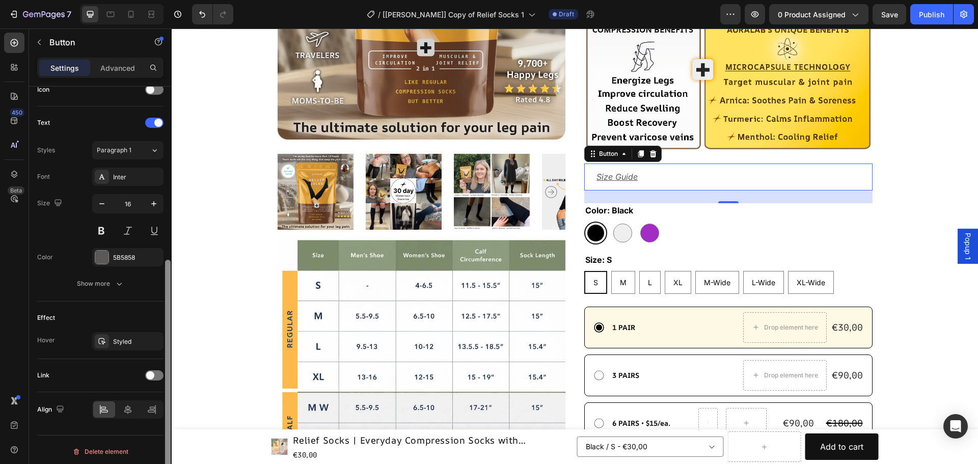
scroll to position [324, 0]
drag, startPoint x: 167, startPoint y: 268, endPoint x: 166, endPoint y: 284, distance: 15.8
click at [166, 284] on div at bounding box center [168, 380] width 6 height 226
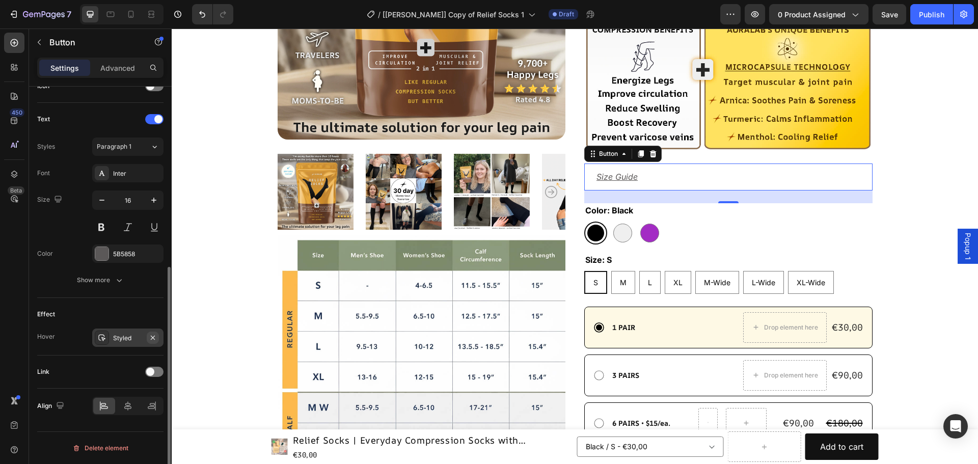
click at [153, 339] on icon "button" at bounding box center [153, 338] width 8 height 8
drag, startPoint x: 168, startPoint y: 294, endPoint x: 161, endPoint y: 322, distance: 28.8
click at [168, 304] on div at bounding box center [168, 380] width 6 height 226
click at [151, 367] on div at bounding box center [154, 372] width 18 height 10
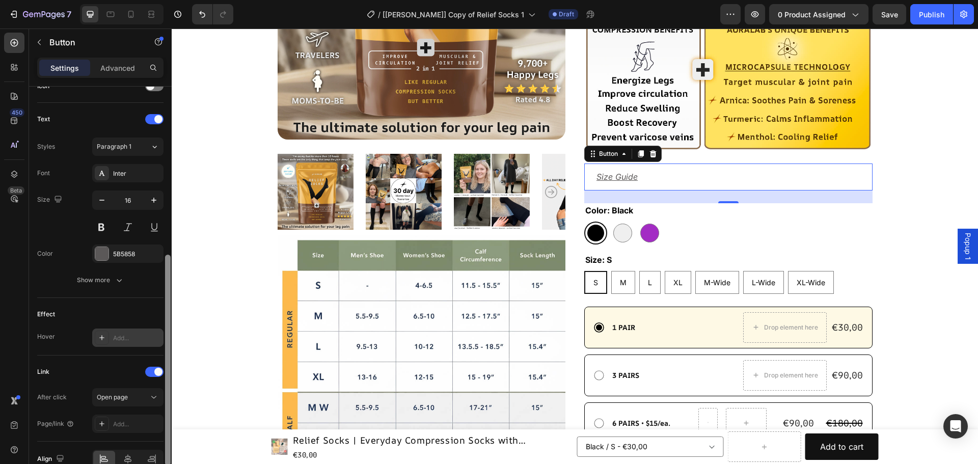
drag, startPoint x: 168, startPoint y: 343, endPoint x: 166, endPoint y: 365, distance: 22.0
click at [166, 365] on div at bounding box center [168, 360] width 6 height 211
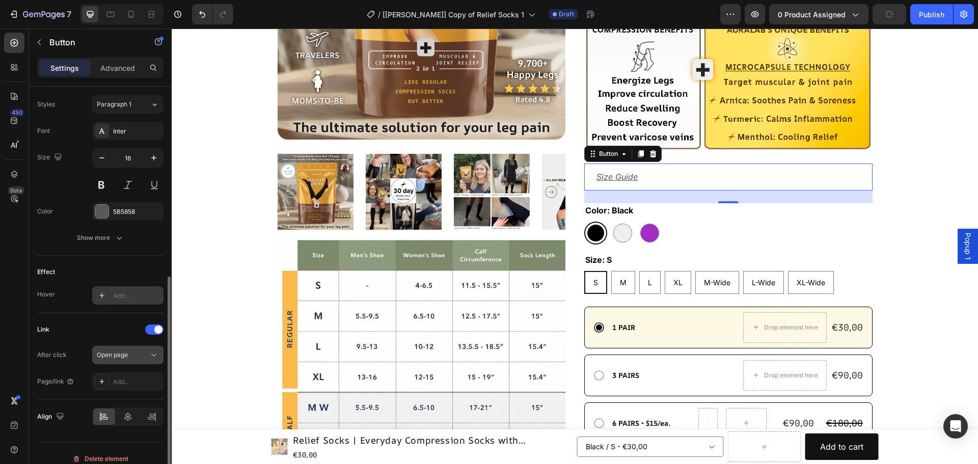
click at [126, 356] on span "Open page" at bounding box center [112, 355] width 31 height 8
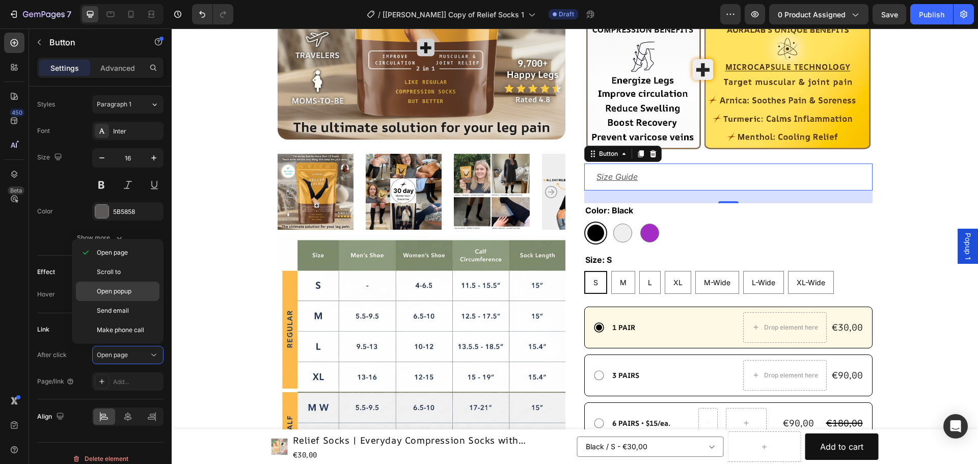
click at [115, 291] on span "Open popup" at bounding box center [114, 291] width 35 height 9
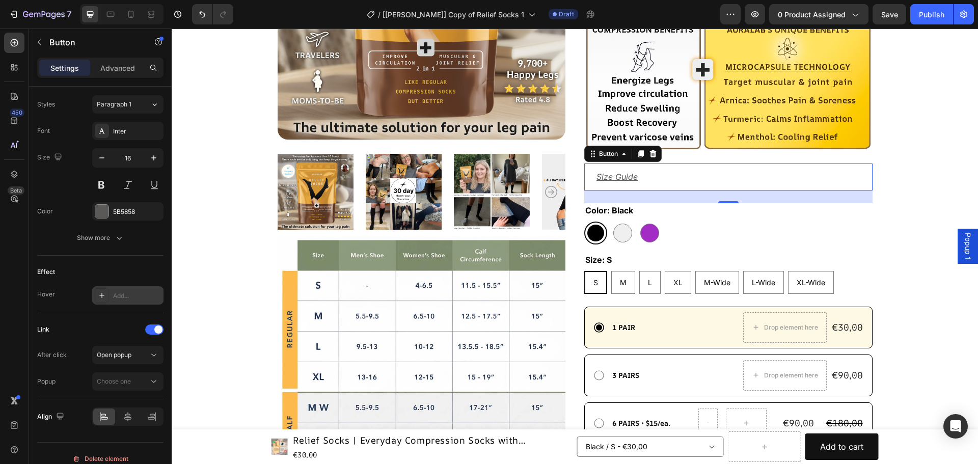
click at [963, 240] on span "Popup 1" at bounding box center [968, 246] width 10 height 27
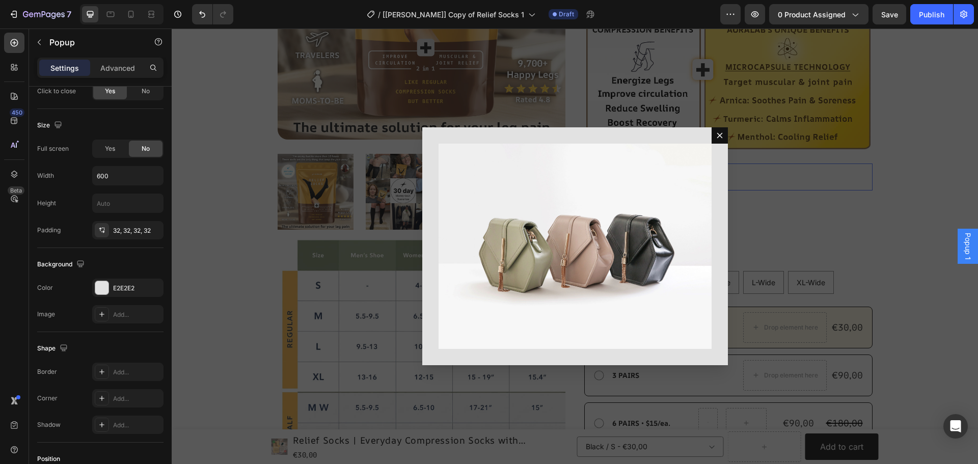
scroll to position [0, 0]
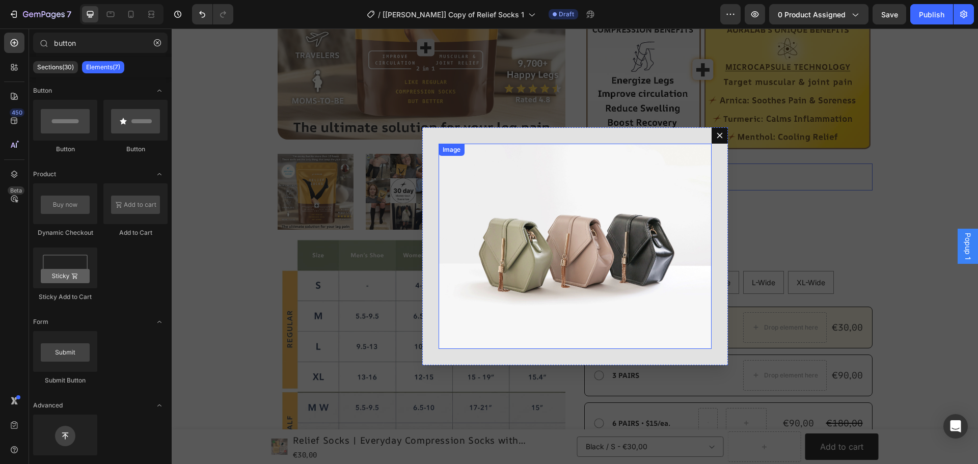
click at [856, 199] on div "Backdrop" at bounding box center [575, 246] width 806 height 435
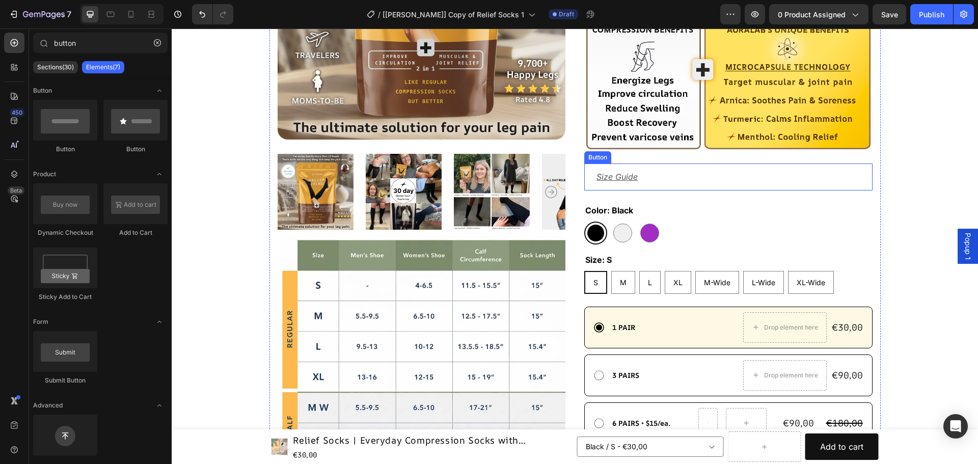
click at [651, 178] on div "Size Guide Button" at bounding box center [728, 176] width 288 height 27
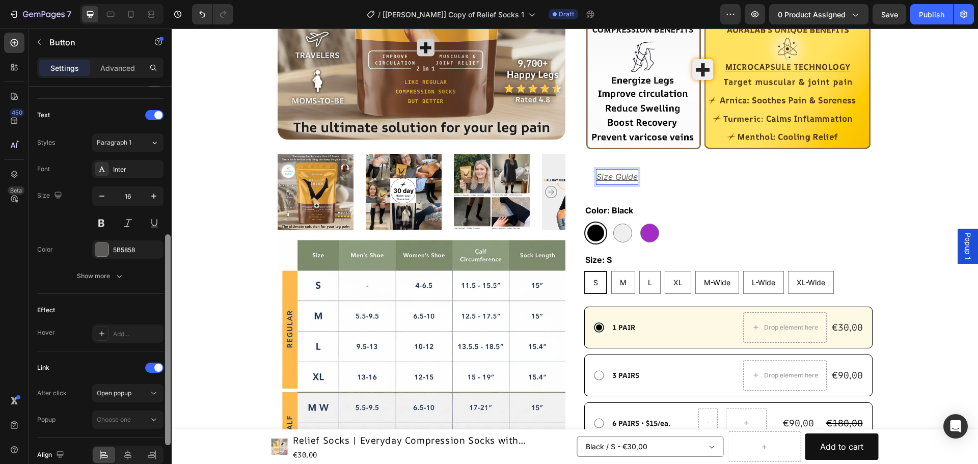
drag, startPoint x: 167, startPoint y: 221, endPoint x: 169, endPoint y: 392, distance: 171.1
click at [169, 392] on div at bounding box center [168, 339] width 6 height 211
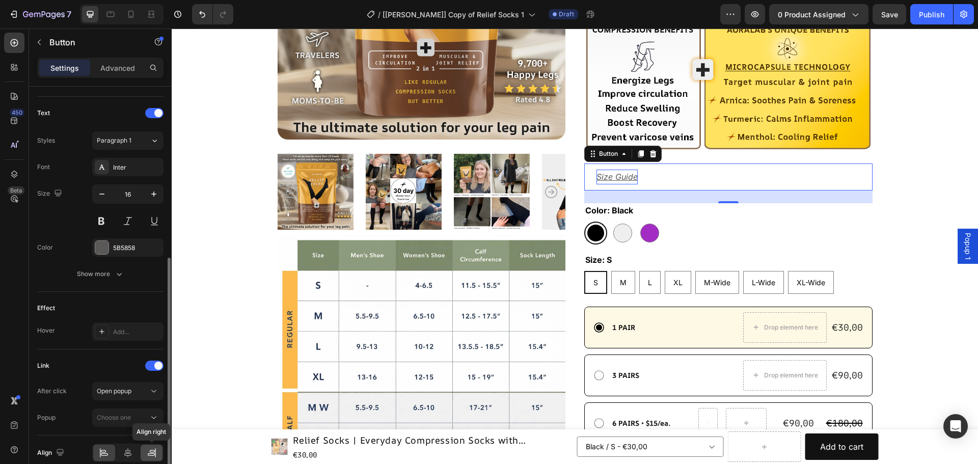
click at [150, 448] on icon at bounding box center [152, 453] width 10 height 10
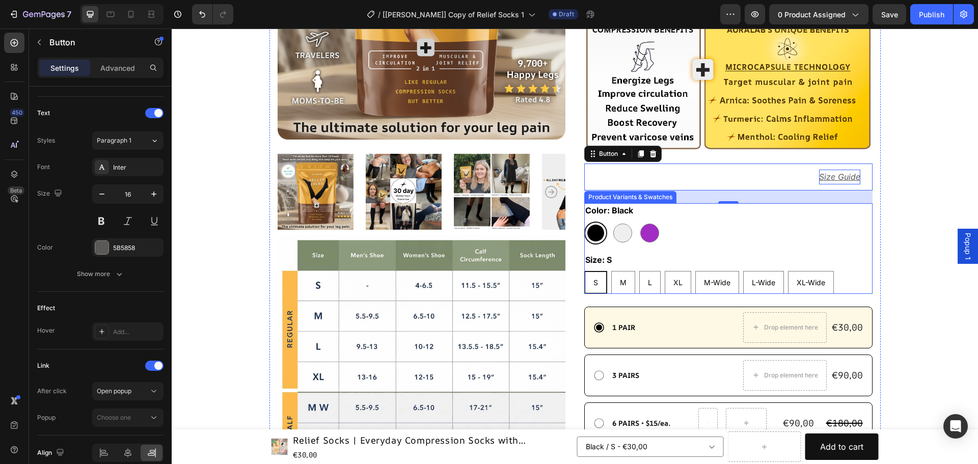
click at [894, 253] on div ""Compression socks that don’t just stop at circulation but also kill muscle and…" at bounding box center [574, 228] width 725 height 845
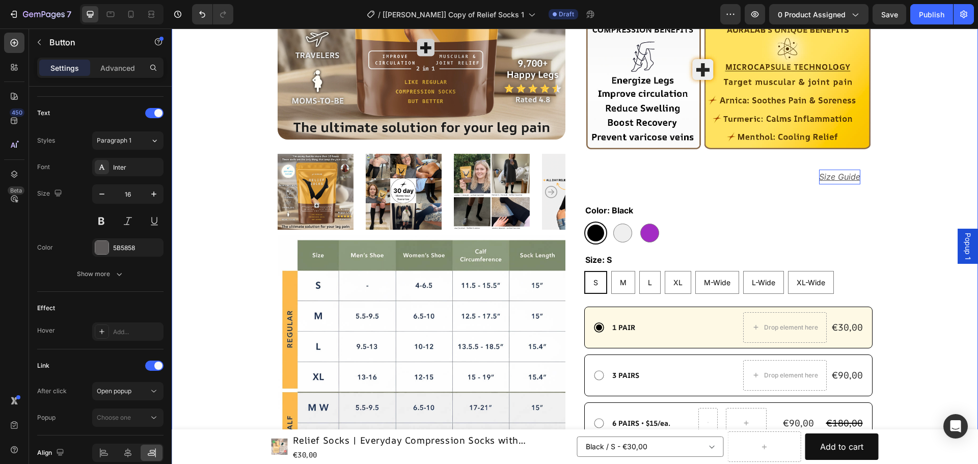
scroll to position [0, 0]
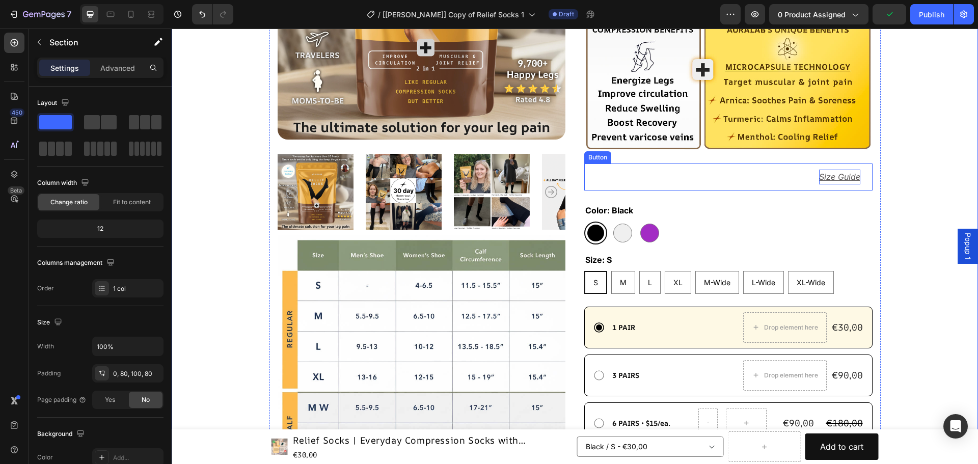
click at [661, 177] on div "Size Guide Button" at bounding box center [728, 176] width 288 height 27
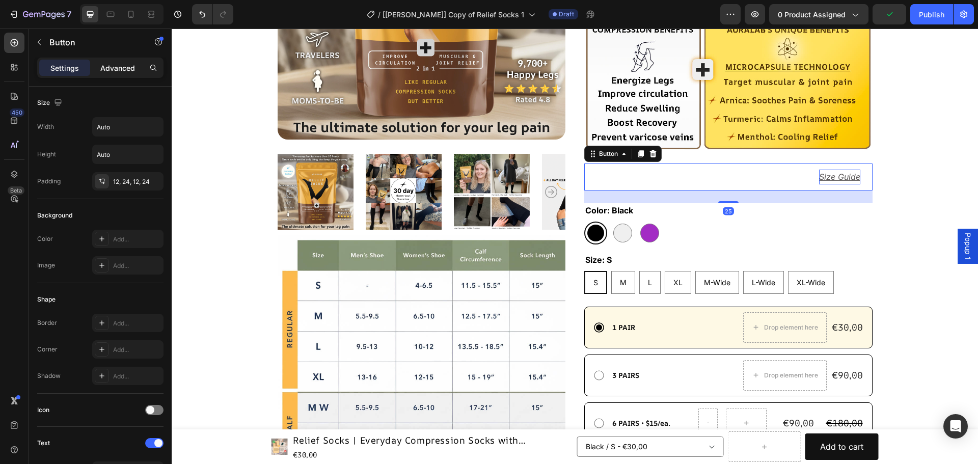
click at [123, 63] on p "Advanced" at bounding box center [117, 68] width 35 height 11
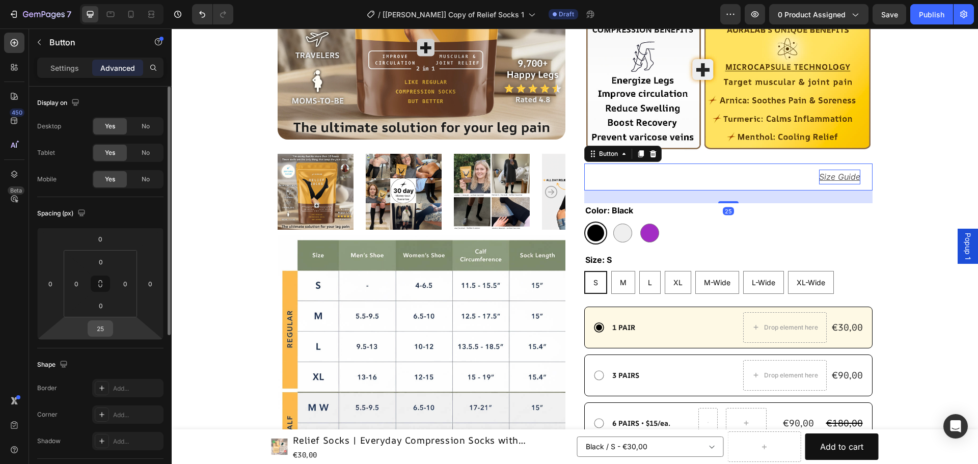
click at [102, 329] on input "25" at bounding box center [100, 328] width 20 height 15
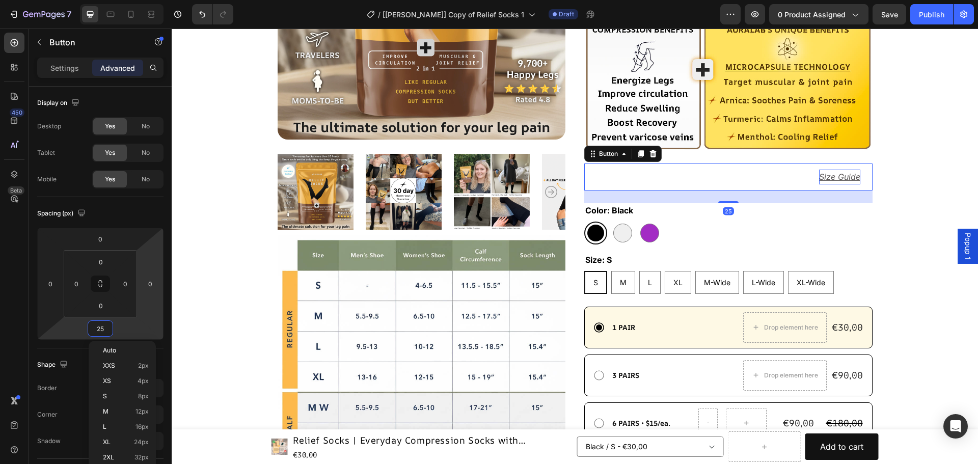
type input "0"
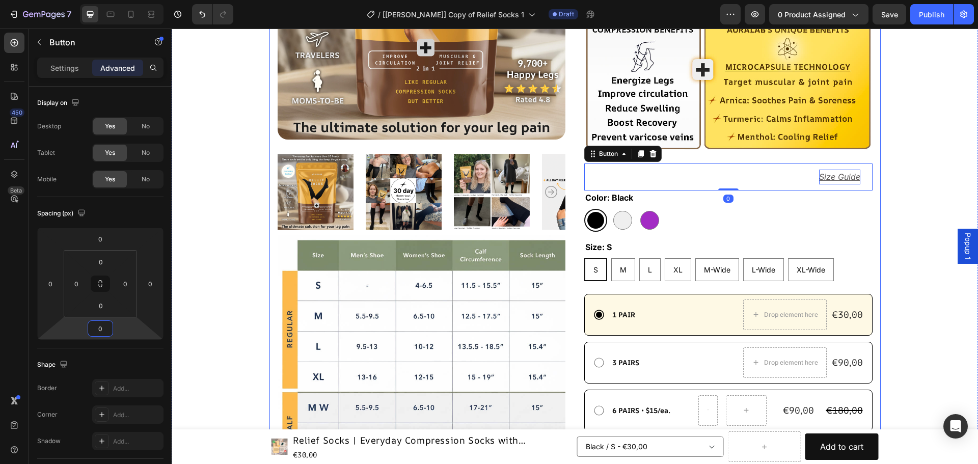
click at [895, 199] on div ""Compression socks that don’t just stop at circulation but also kill muscle and…" at bounding box center [574, 228] width 725 height 845
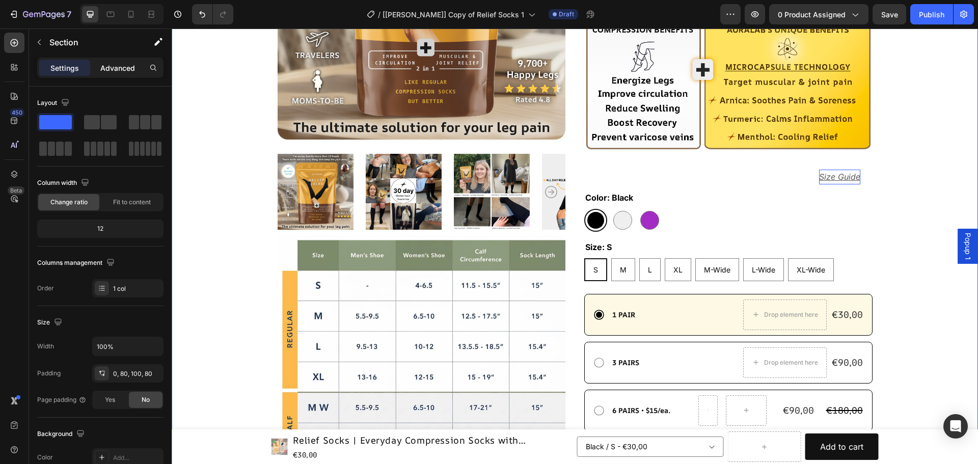
click at [119, 70] on p "Advanced" at bounding box center [117, 68] width 35 height 11
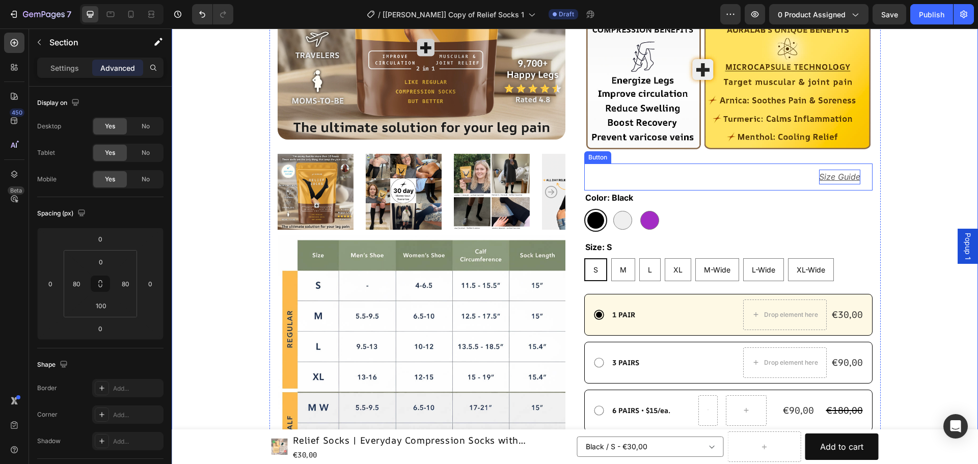
click at [744, 178] on div "Size Guide Button" at bounding box center [728, 176] width 288 height 27
click at [610, 156] on div "Button" at bounding box center [608, 153] width 23 height 9
click at [918, 205] on div ""Compression socks that don’t just stop at circulation but also kill muscle and…" at bounding box center [574, 228] width 725 height 845
click at [935, 199] on div ""Compression socks that don’t just stop at circulation but also kill muscle and…" at bounding box center [575, 254] width 806 height 896
